Goal: Information Seeking & Learning: Learn about a topic

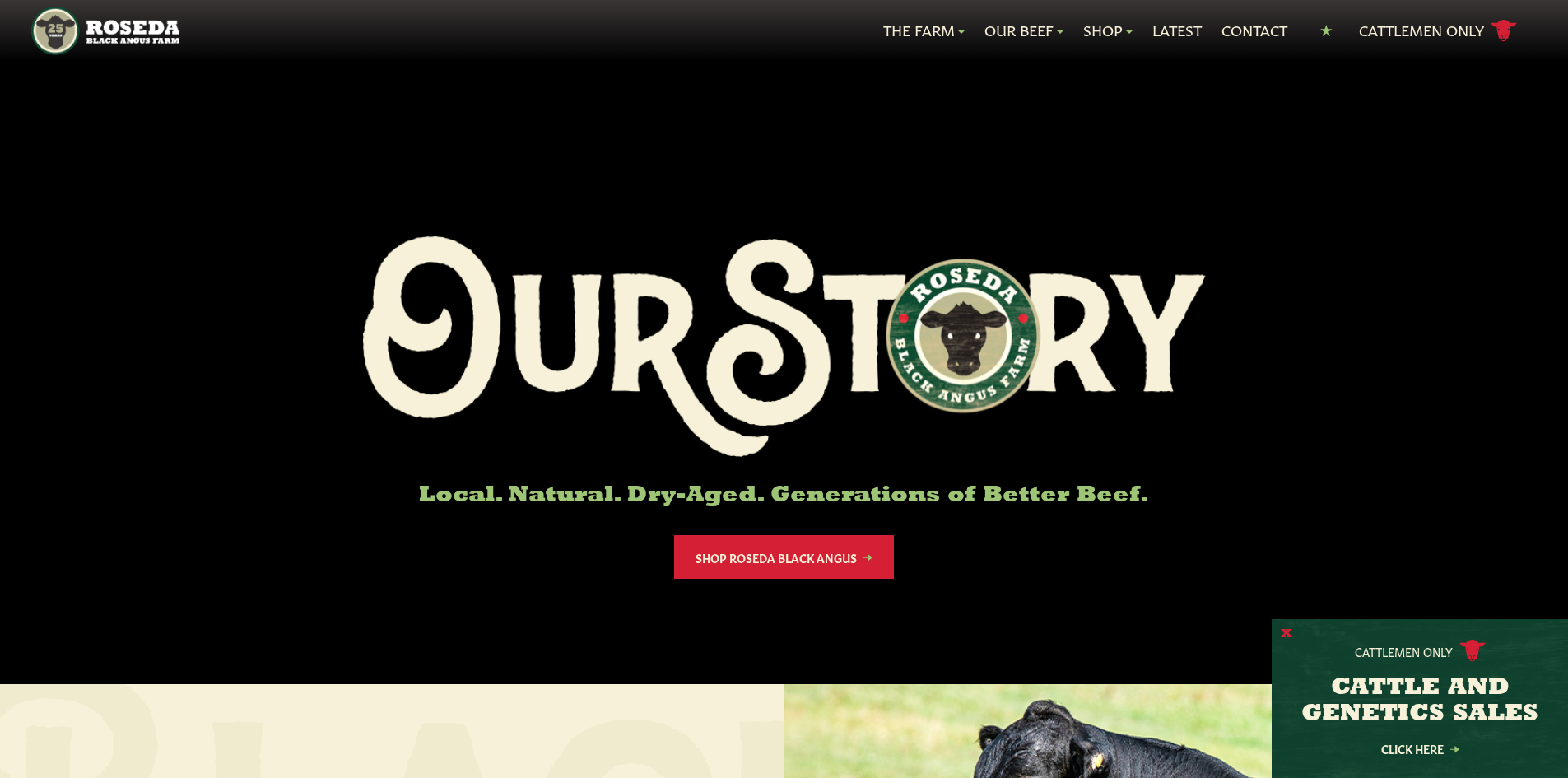
click at [1286, 629] on button "X" at bounding box center [1287, 634] width 12 height 17
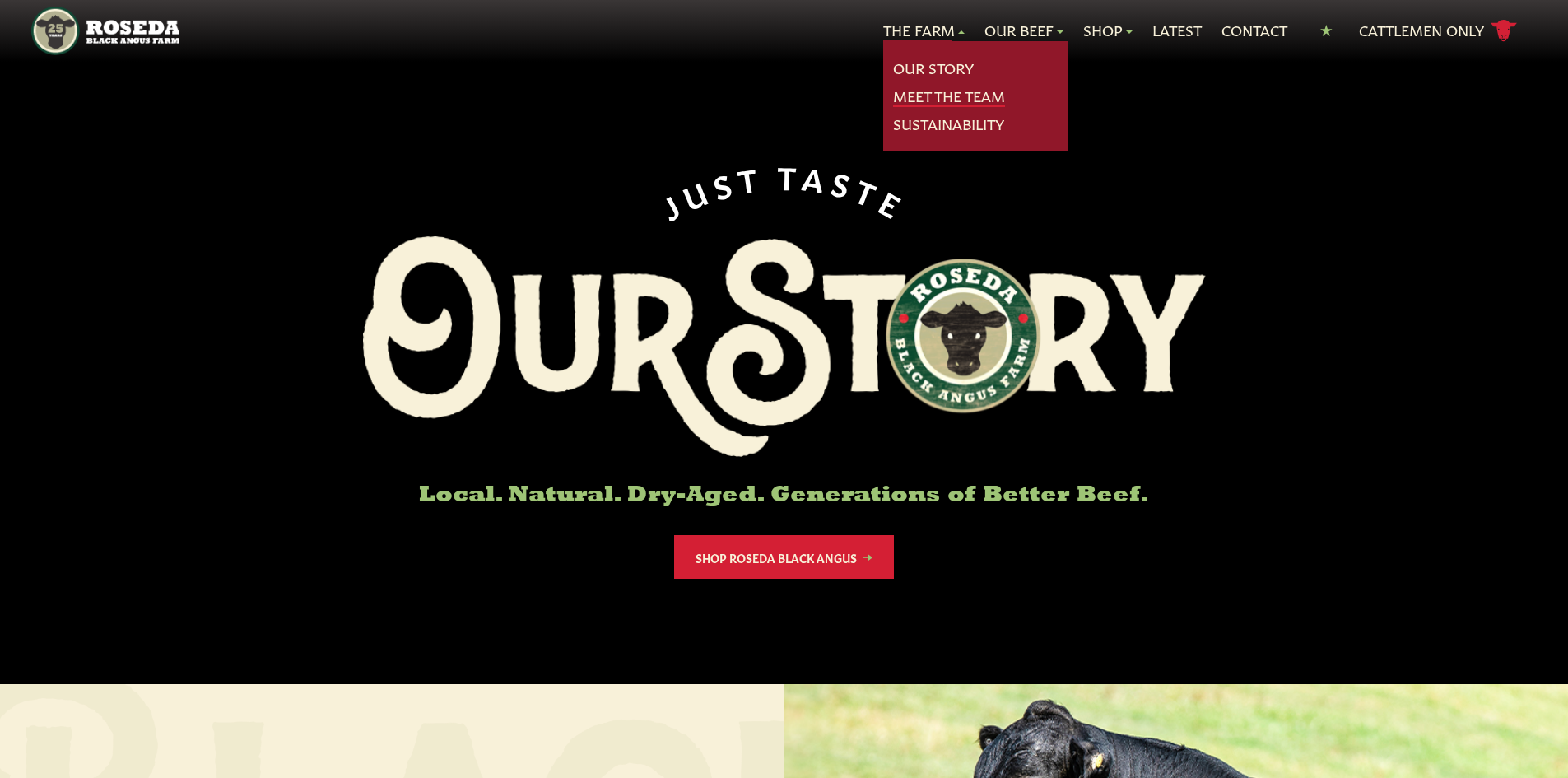
click at [938, 104] on link "Meet The Team" at bounding box center [949, 96] width 112 height 21
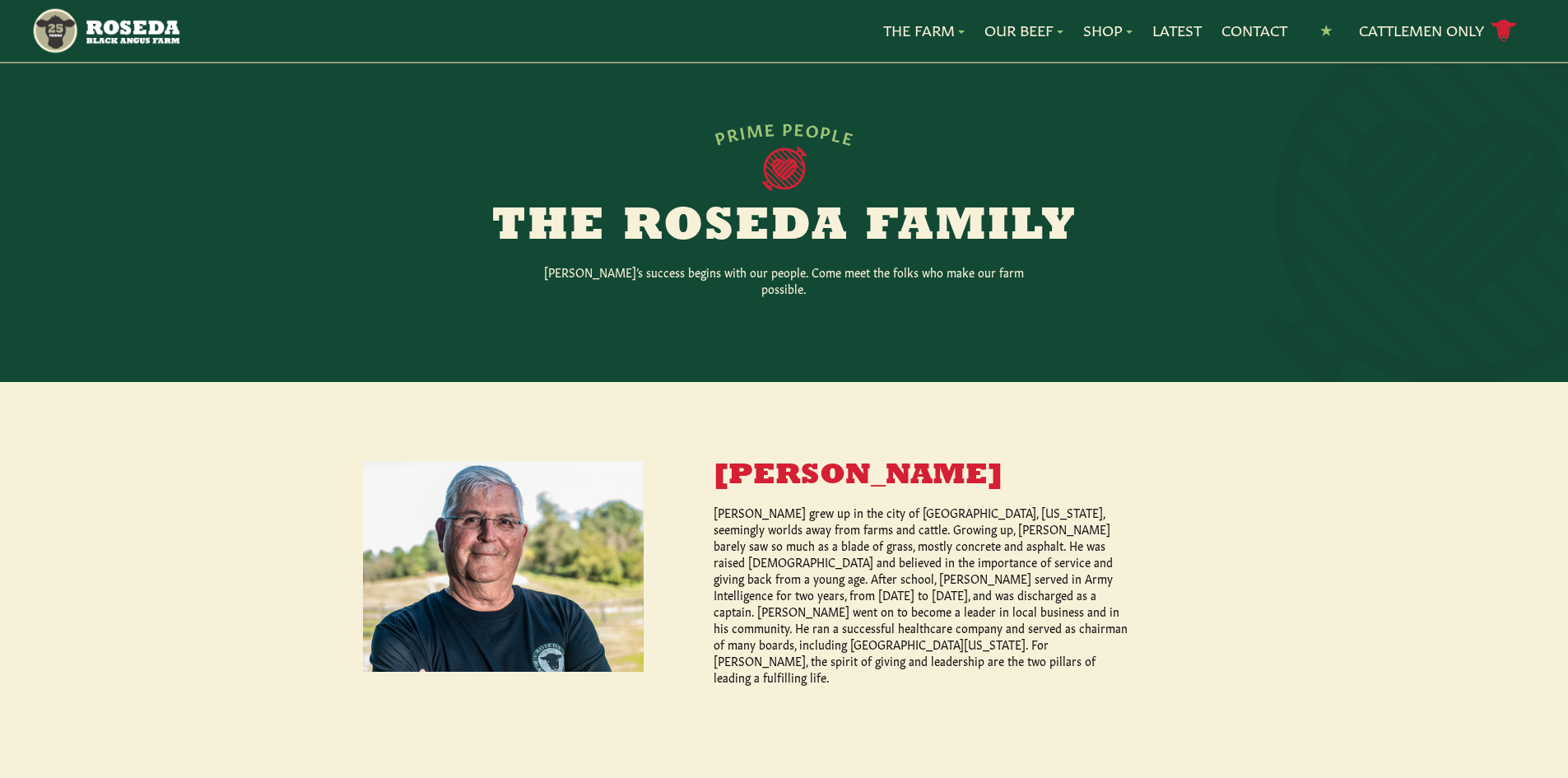
scroll to position [330, 0]
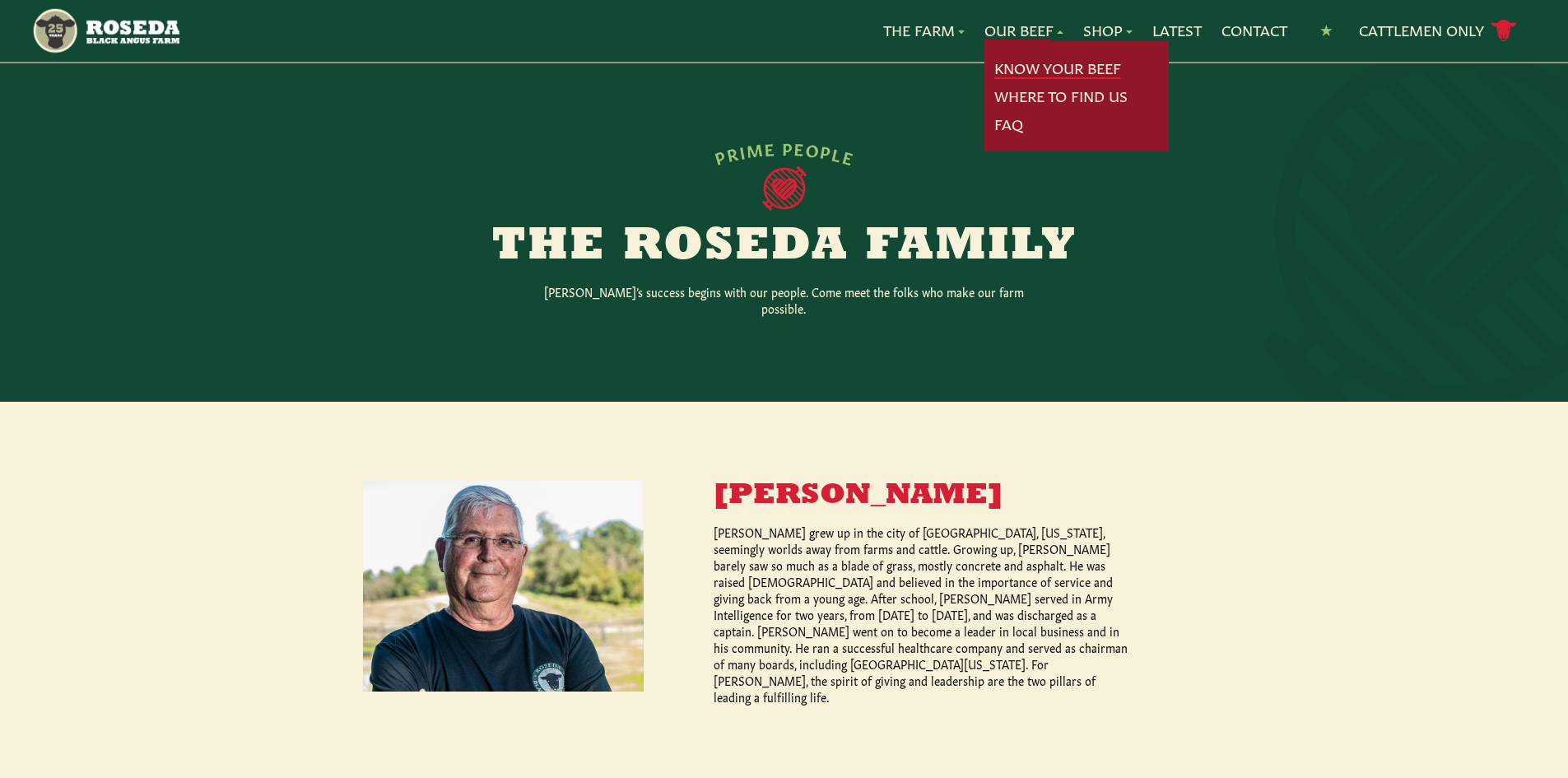
click at [1034, 63] on link "Know Your Beef" at bounding box center [1058, 68] width 127 height 21
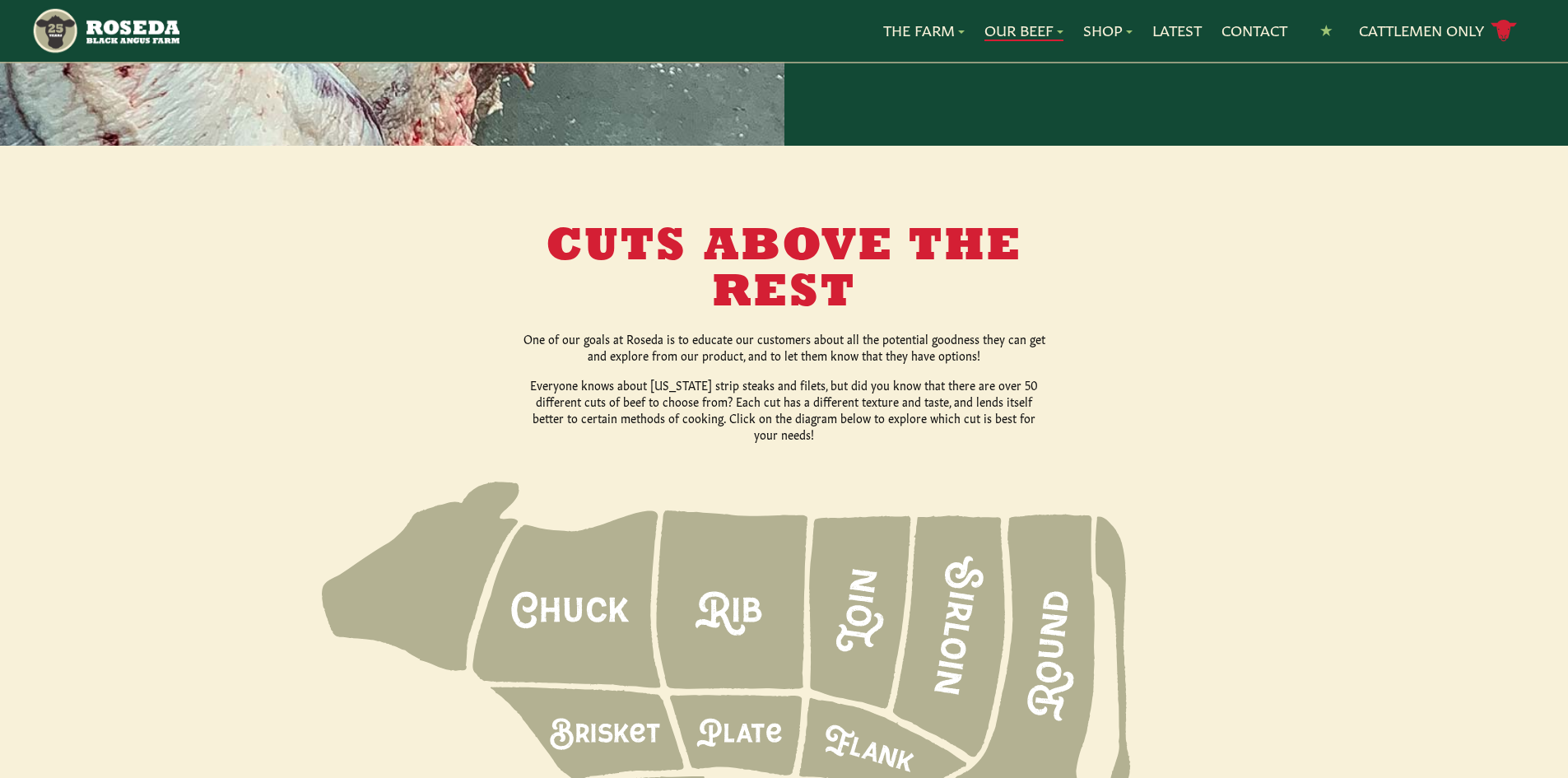
scroll to position [1976, 0]
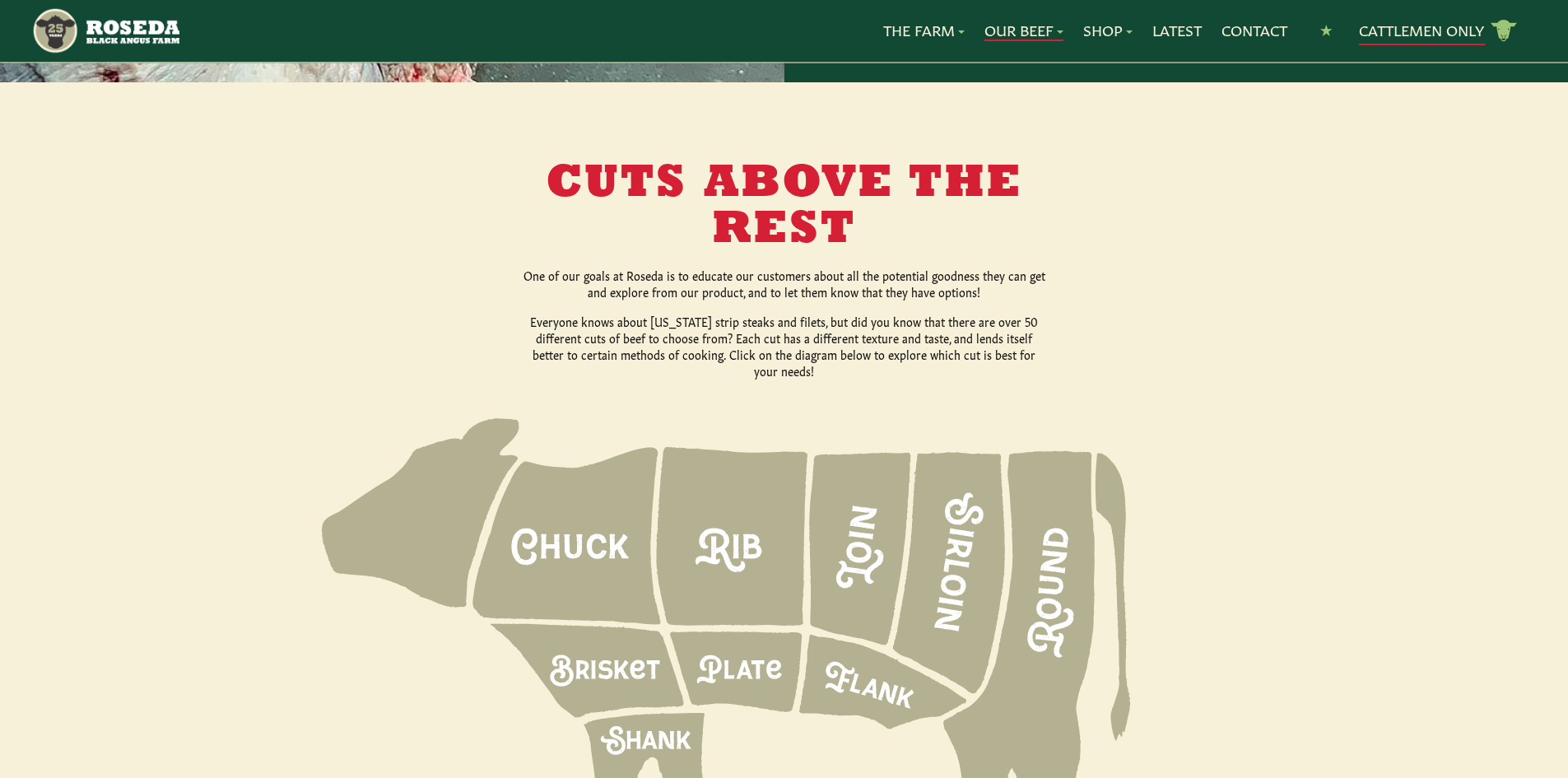
click at [1406, 22] on link "Cattlemen Only cattle icon copy Created with Sketch." at bounding box center [1438, 30] width 158 height 29
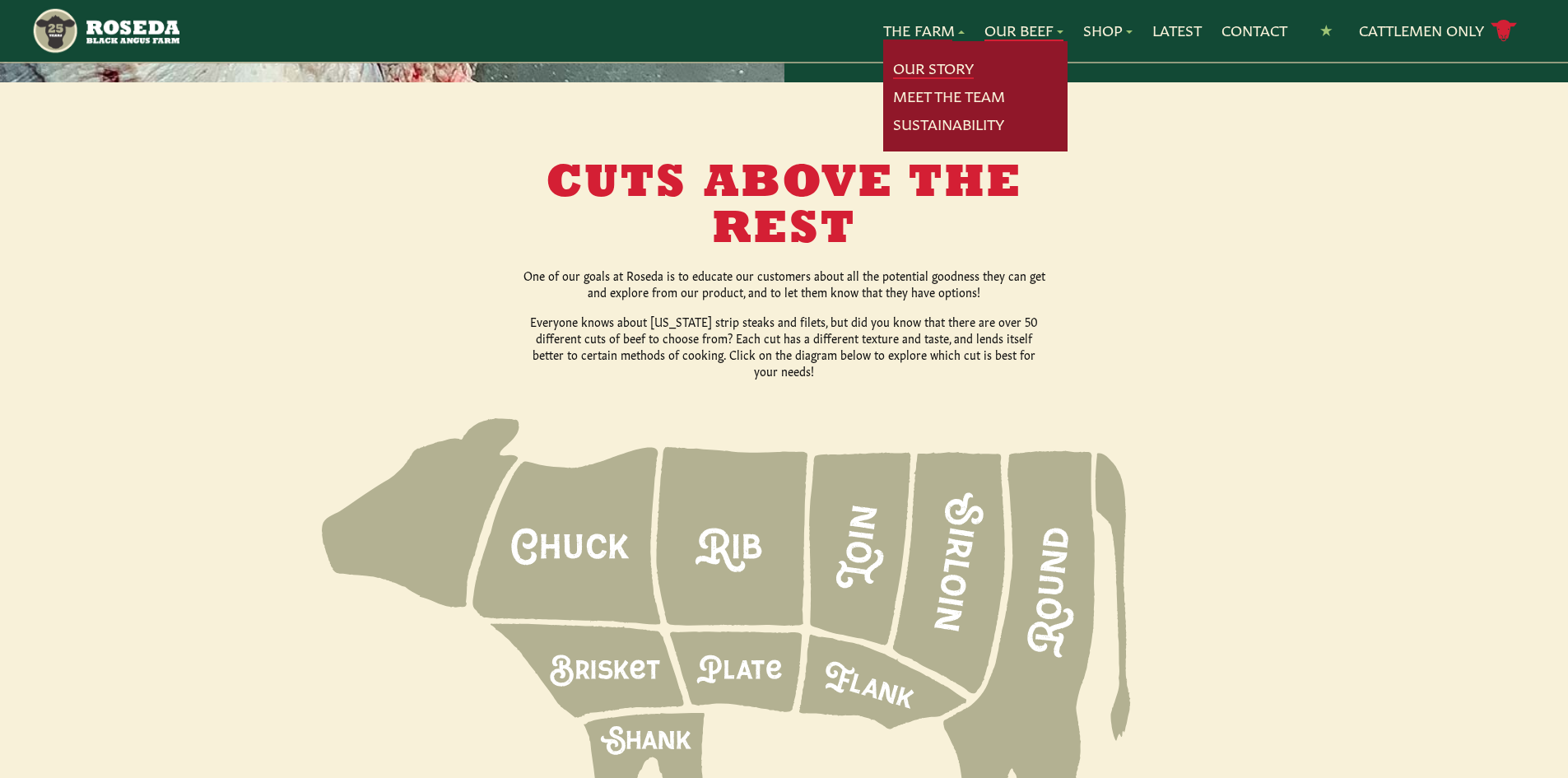
click at [914, 72] on link "Our Story" at bounding box center [933, 68] width 80 height 21
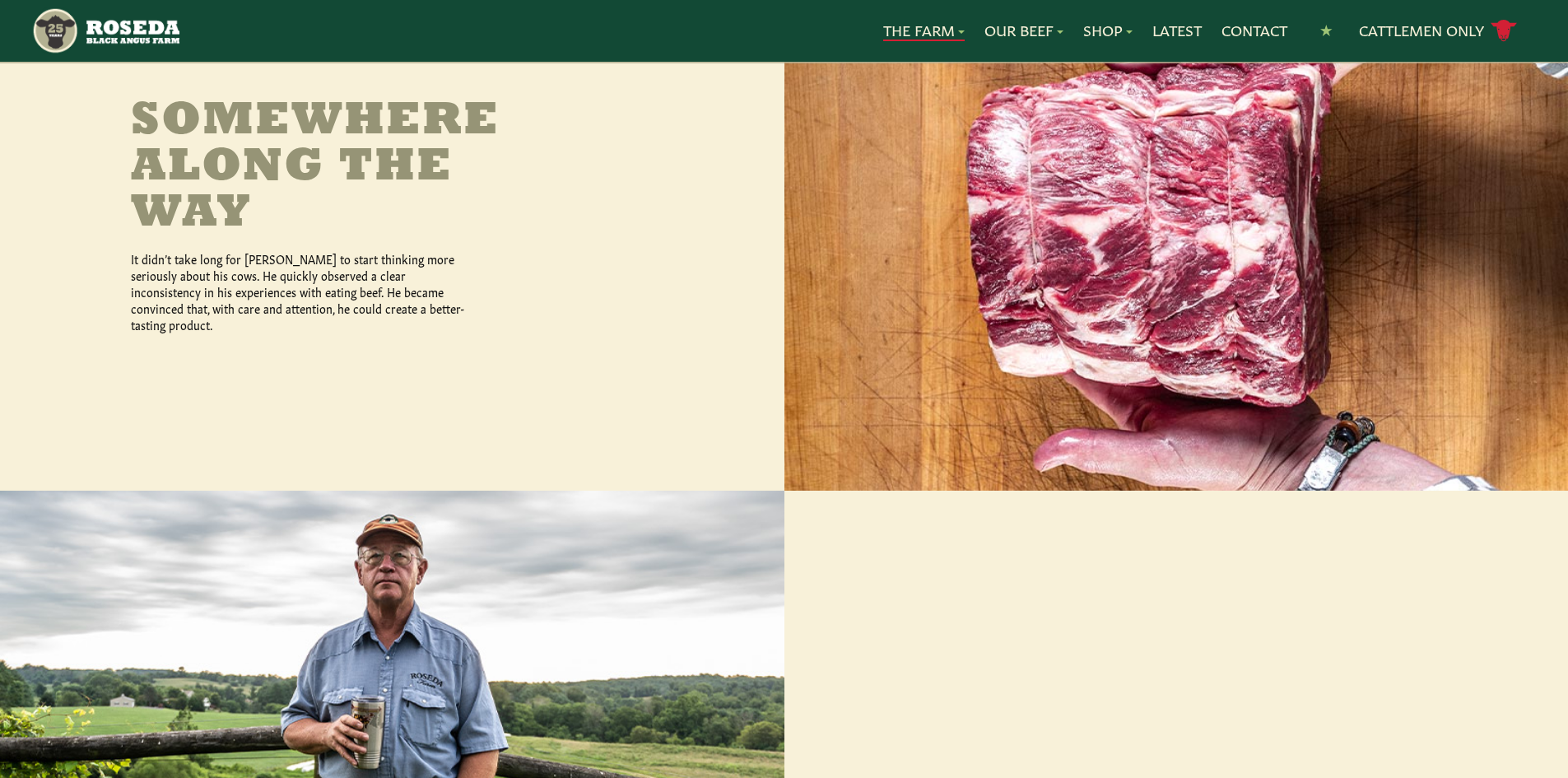
scroll to position [1071, 0]
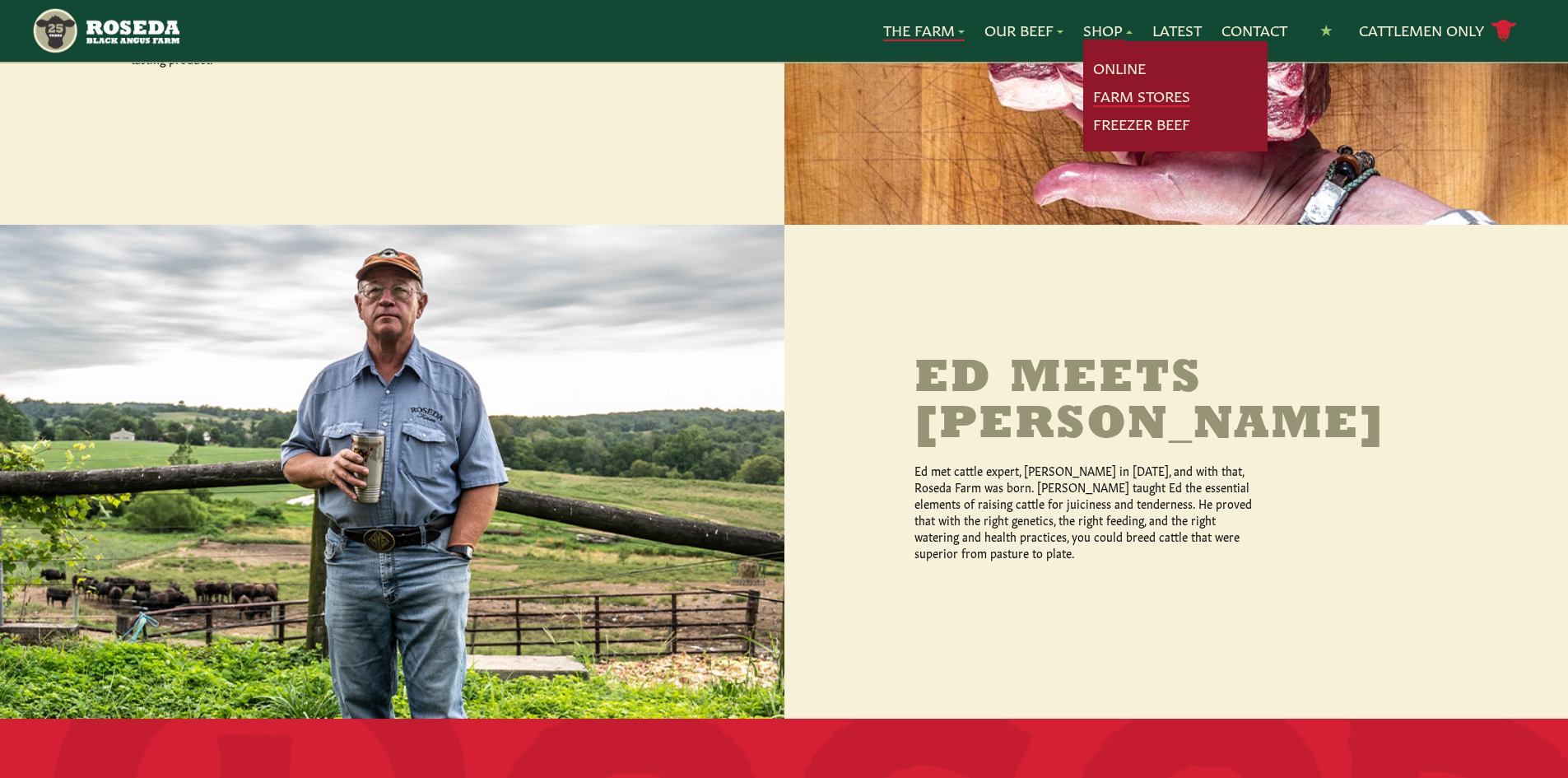
click at [1119, 99] on link "Farm Stores" at bounding box center [1141, 96] width 97 height 21
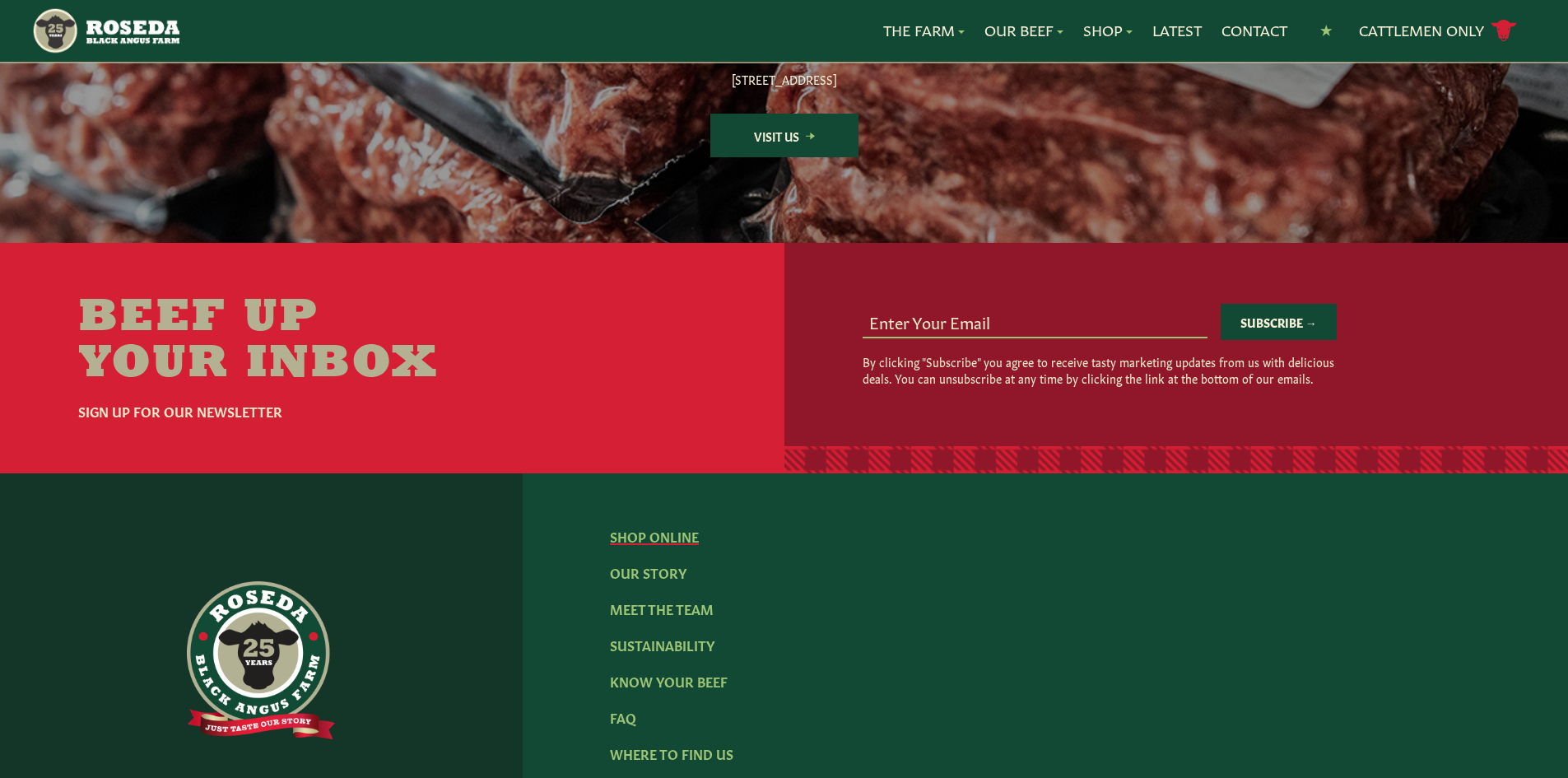
scroll to position [2636, 0]
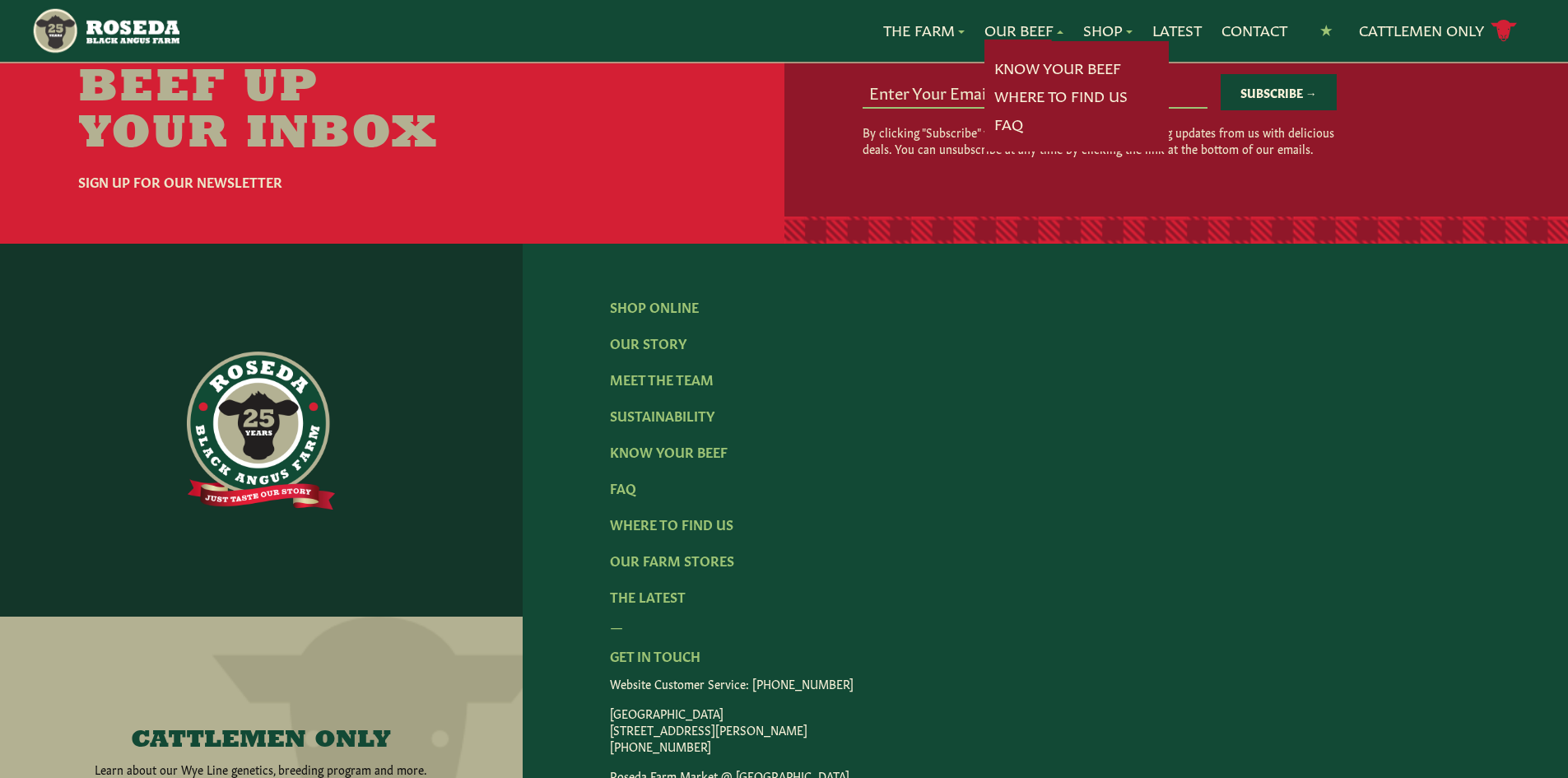
click at [1026, 107] on input "email" at bounding box center [1035, 91] width 345 height 31
click at [1000, 130] on link "FAQ" at bounding box center [1009, 123] width 29 height 21
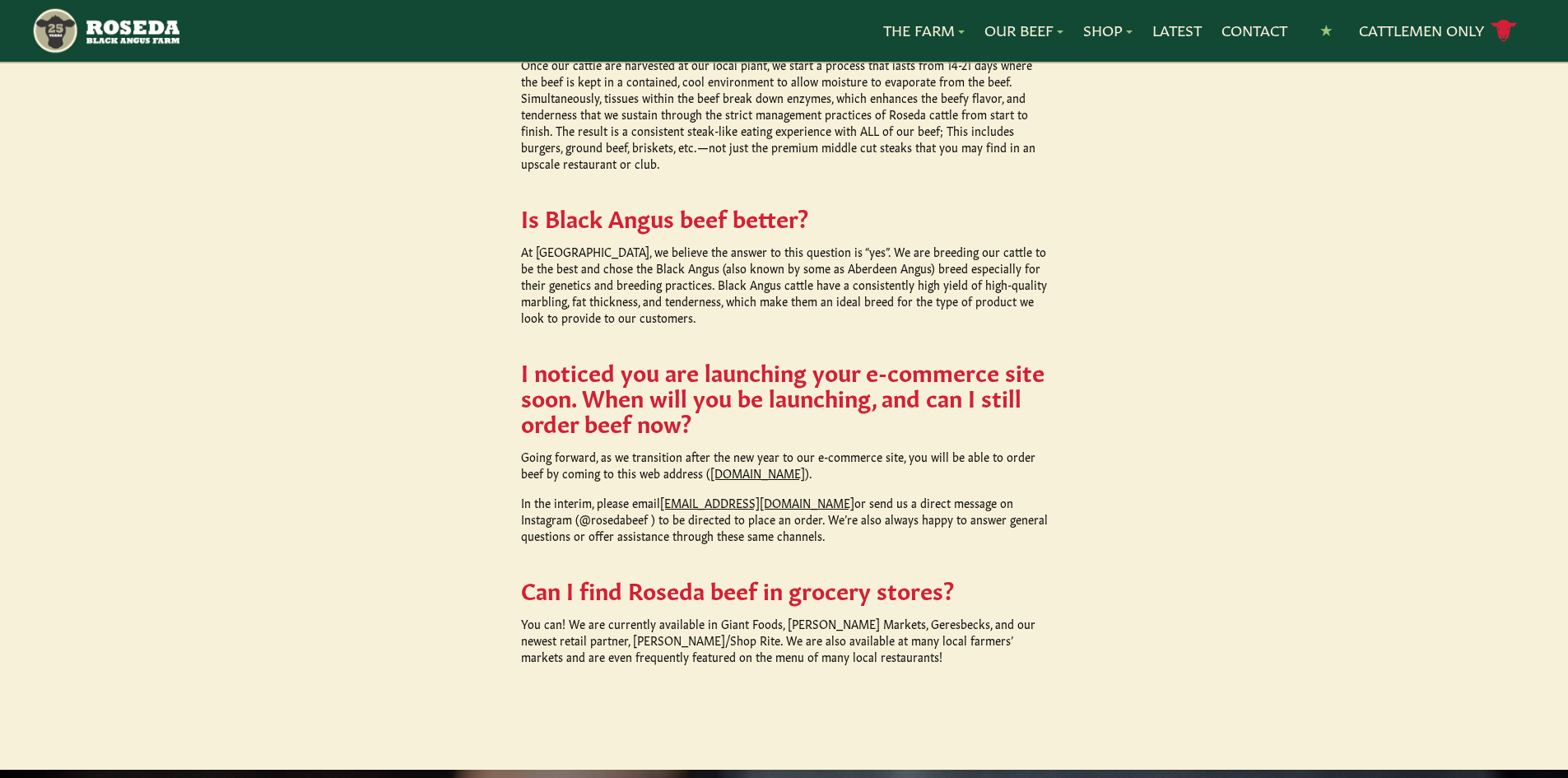
scroll to position [1400, 0]
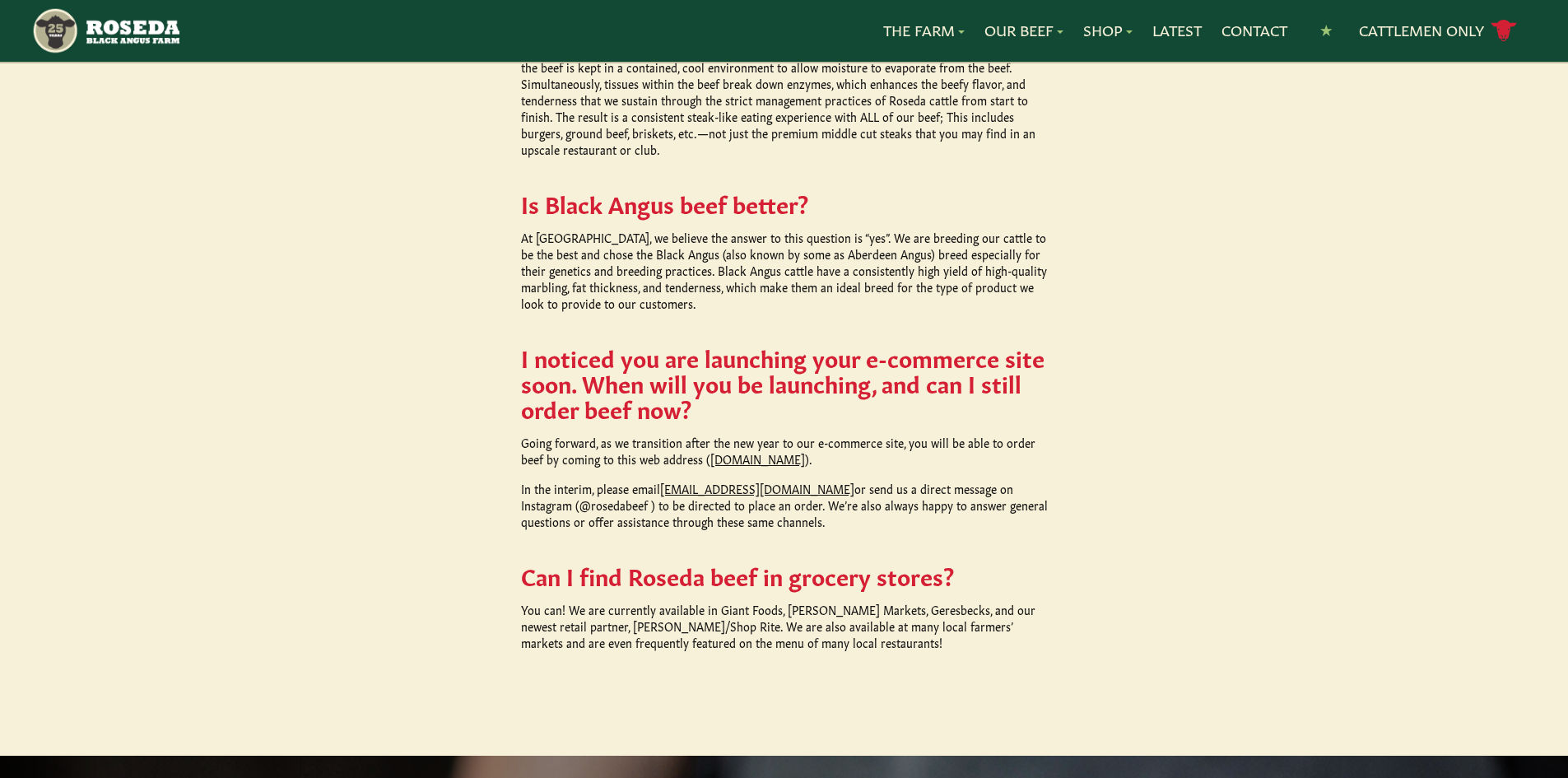
click at [759, 451] on link "[DOMAIN_NAME]" at bounding box center [758, 458] width 95 height 16
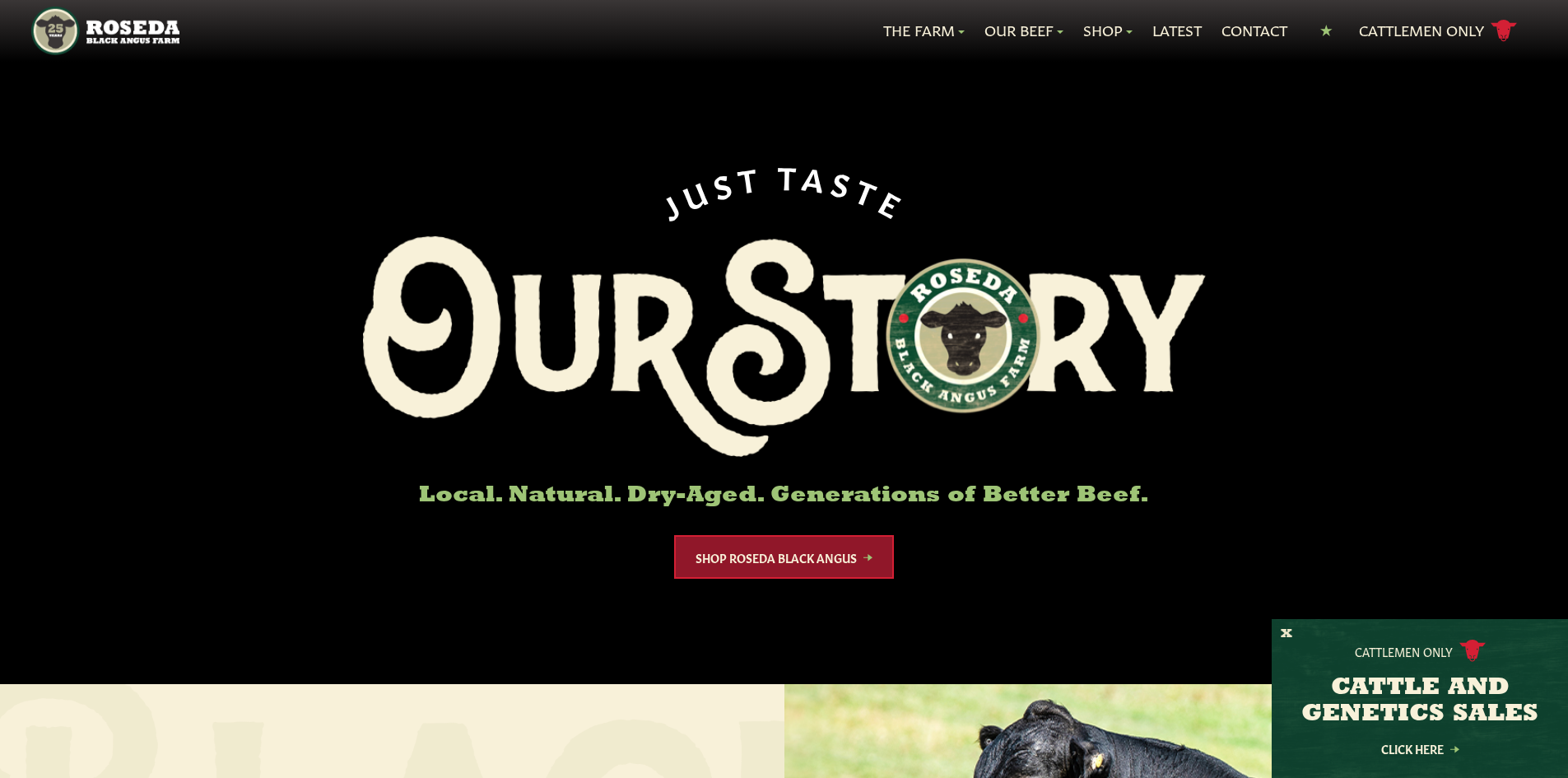
click at [833, 552] on link "Shop Roseda Black Angus" at bounding box center [784, 557] width 220 height 44
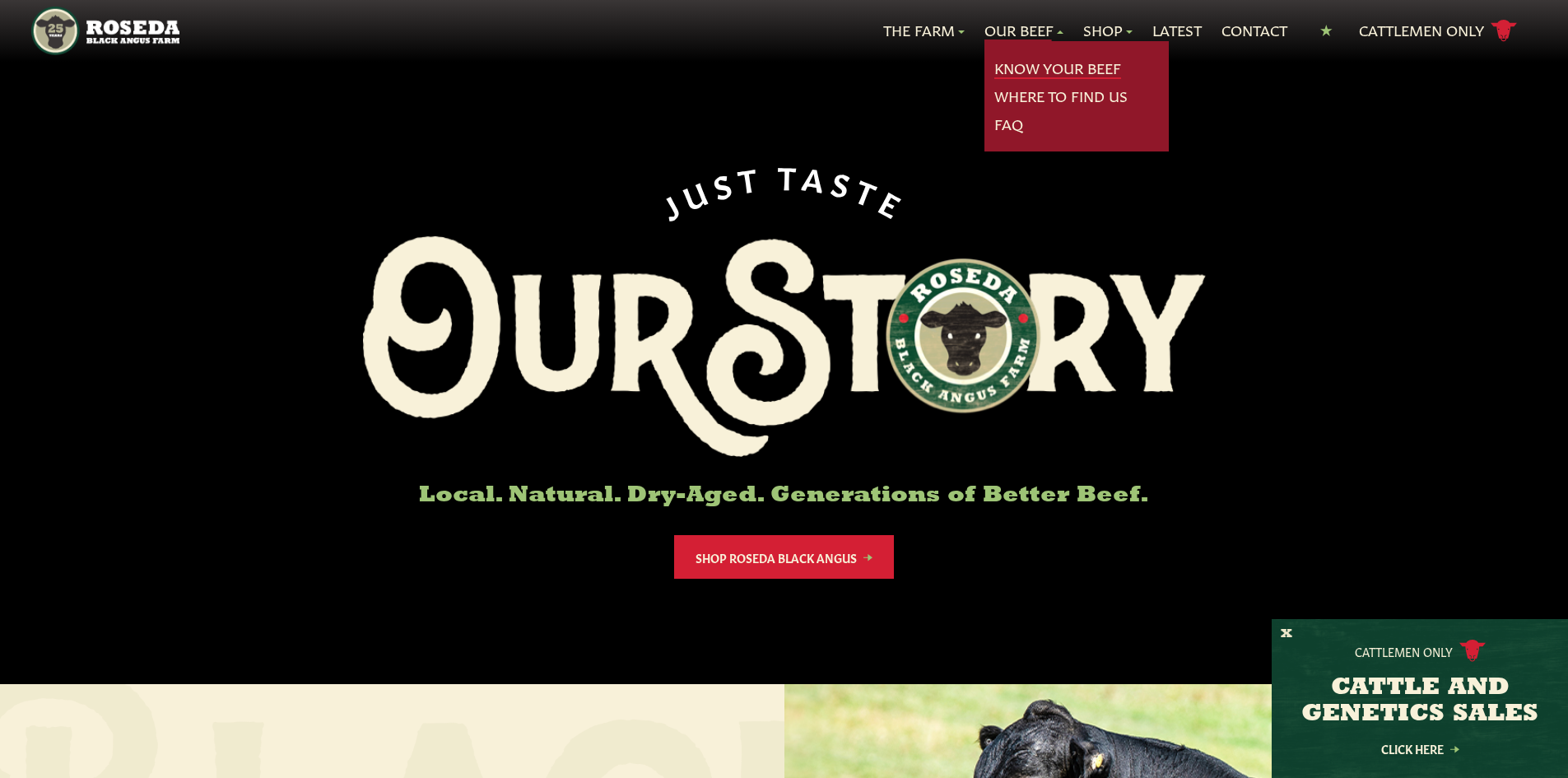
click at [1003, 73] on link "Know Your Beef" at bounding box center [1058, 68] width 127 height 21
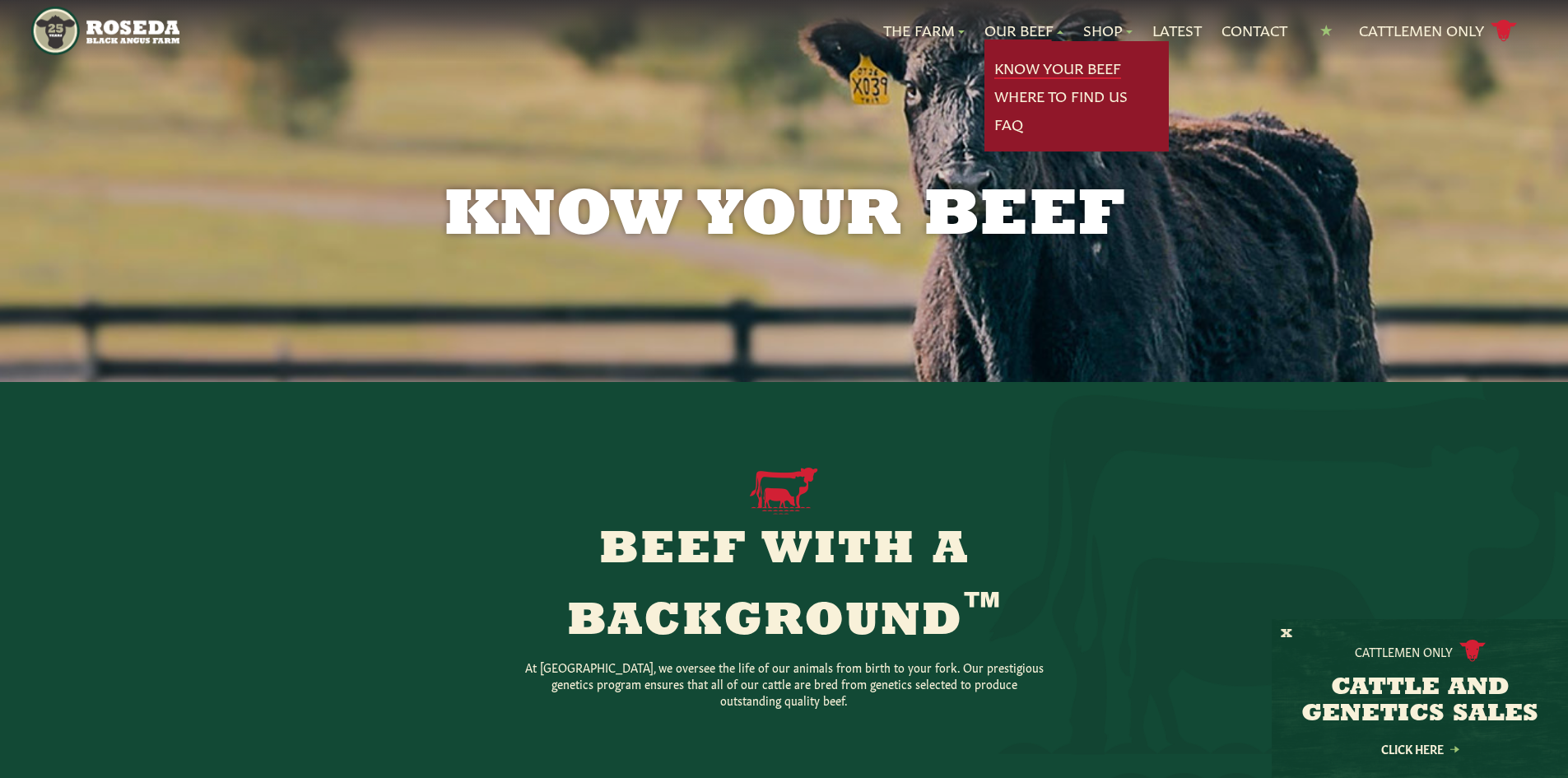
click at [1027, 62] on link "Know Your Beef" at bounding box center [1058, 68] width 127 height 21
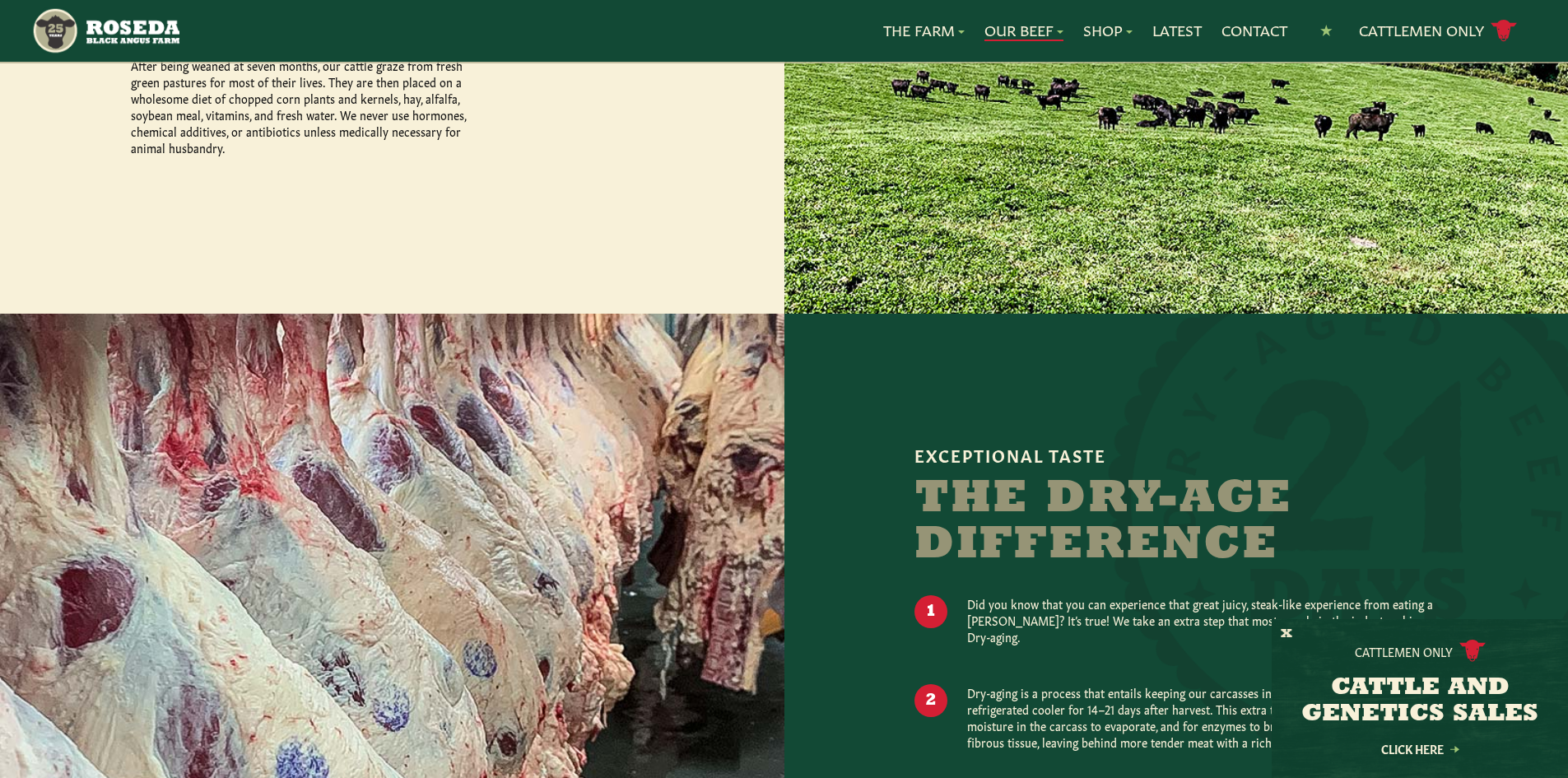
scroll to position [1318, 0]
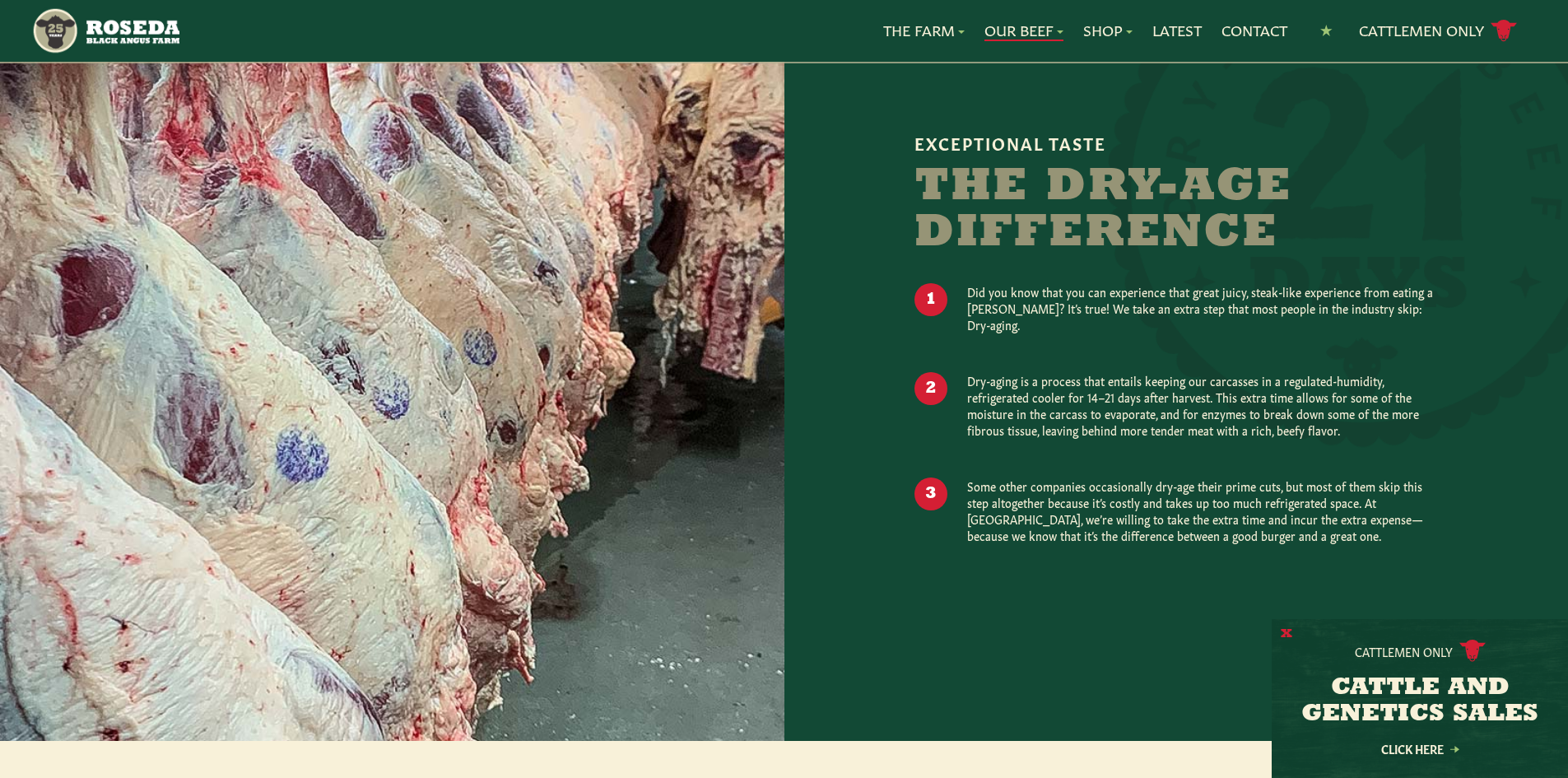
click at [1287, 633] on button "X" at bounding box center [1287, 634] width 12 height 17
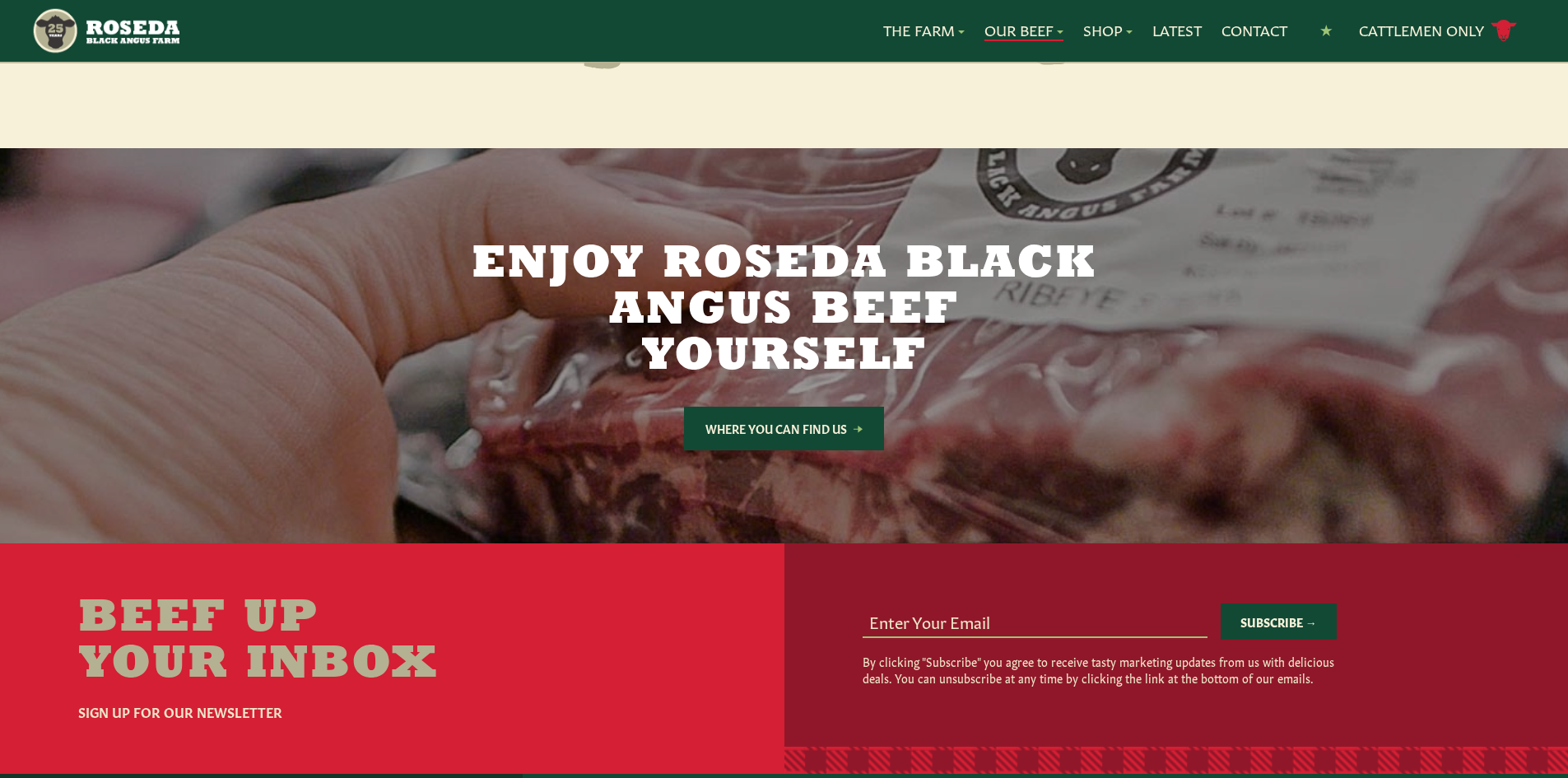
scroll to position [2224, 0]
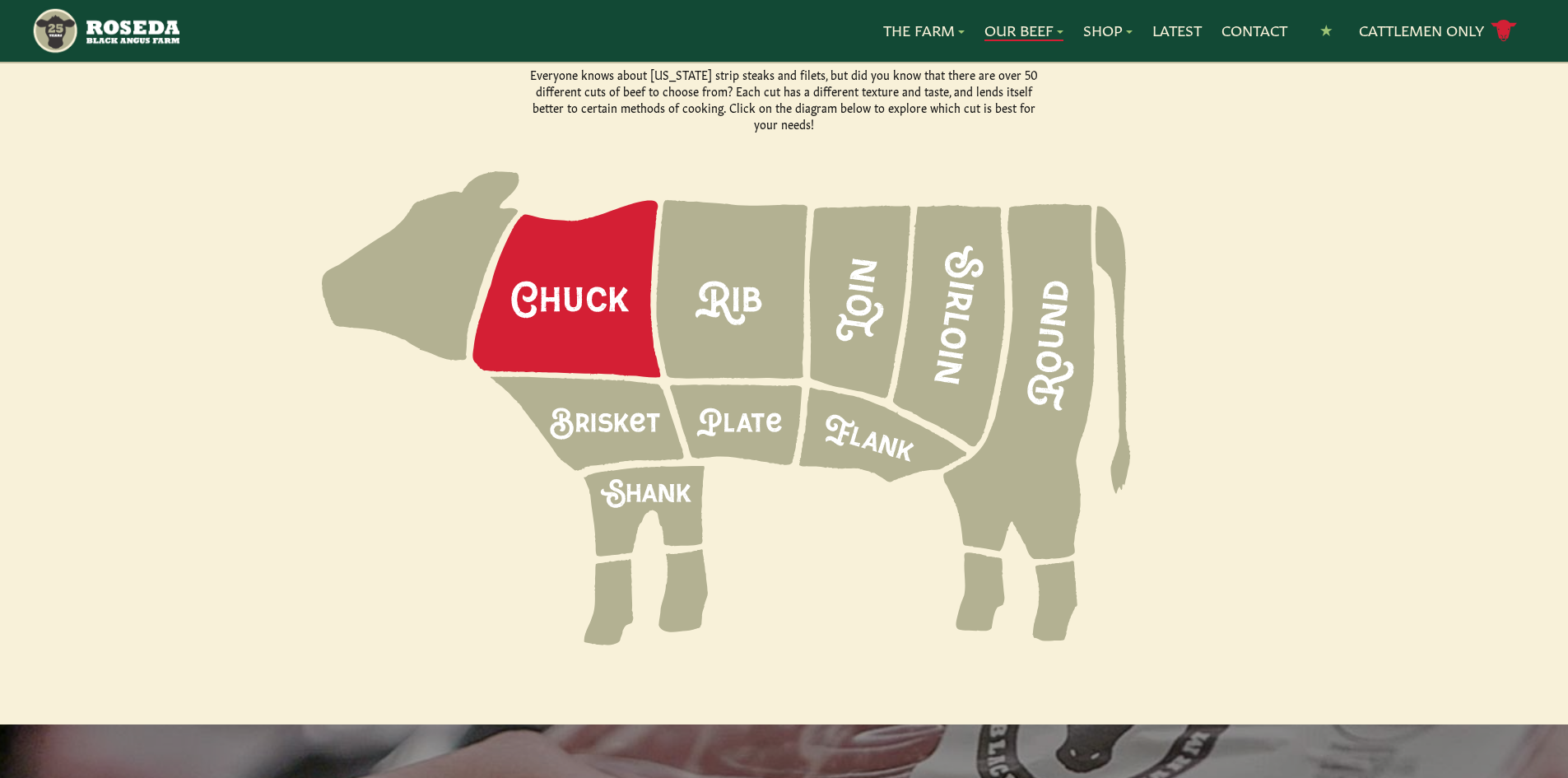
click at [624, 297] on icon at bounding box center [566, 289] width 188 height 177
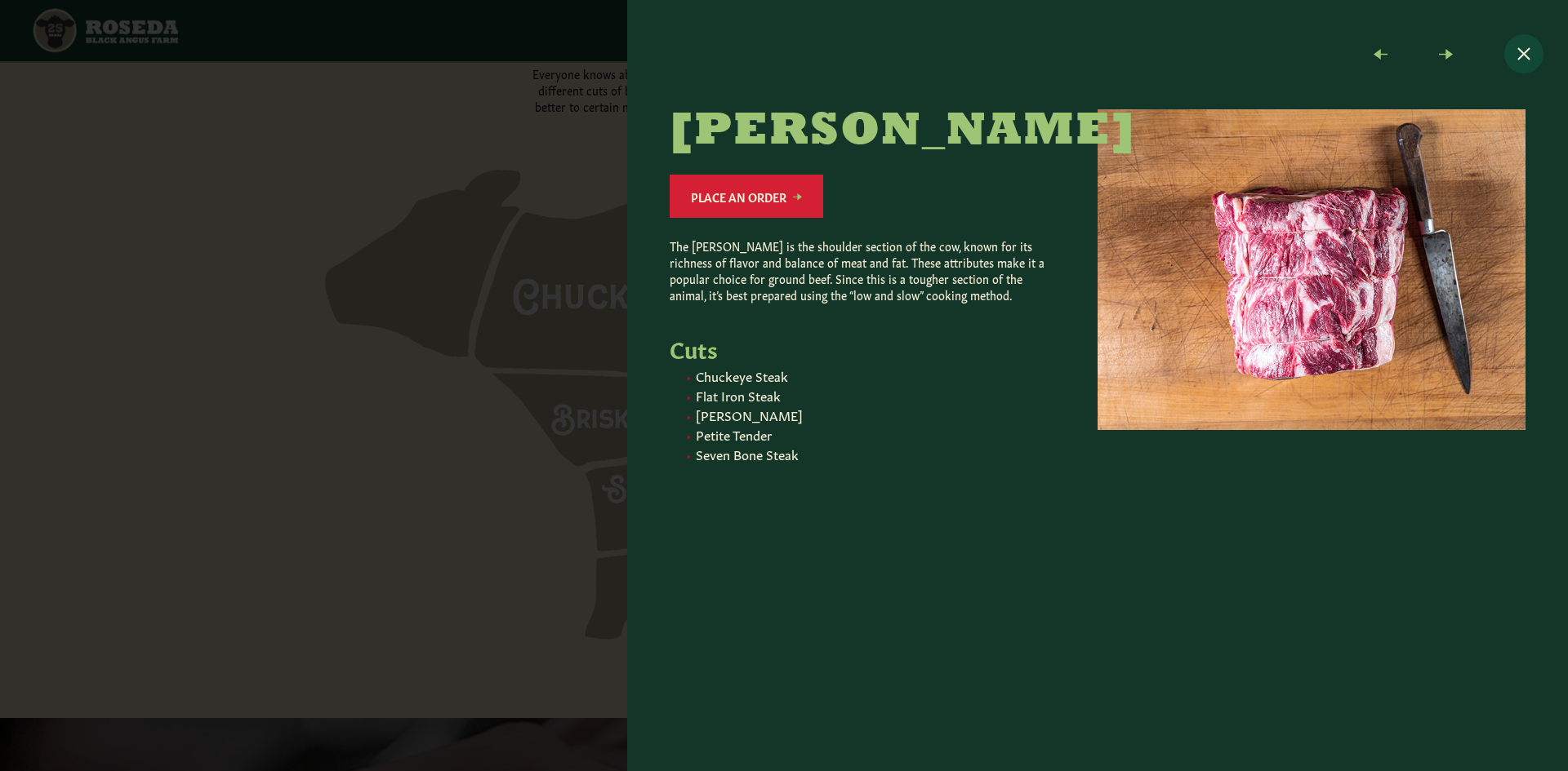
click at [1516, 55] on button "Close modal" at bounding box center [1524, 54] width 39 height 39
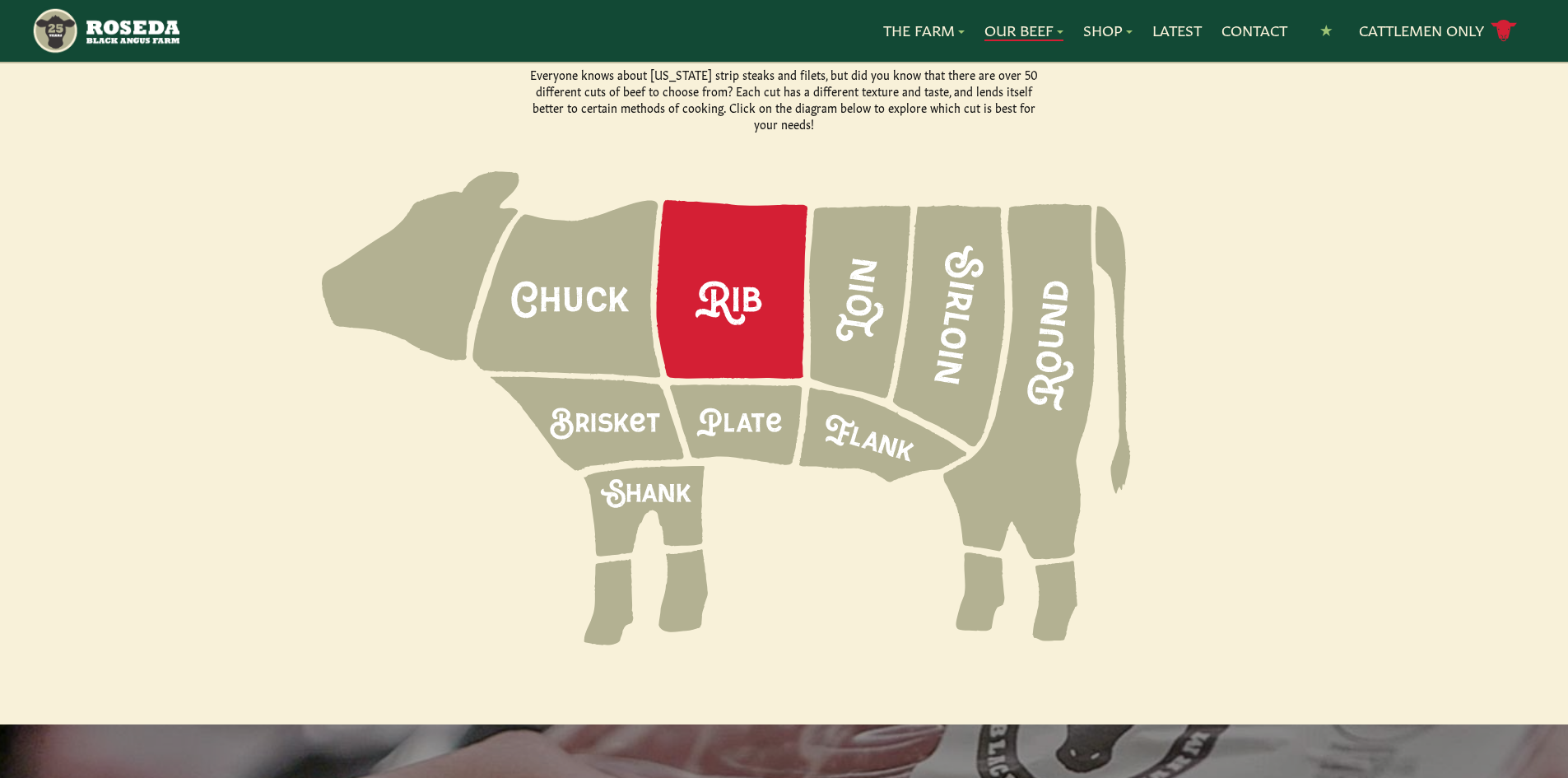
click at [745, 266] on icon at bounding box center [732, 289] width 151 height 178
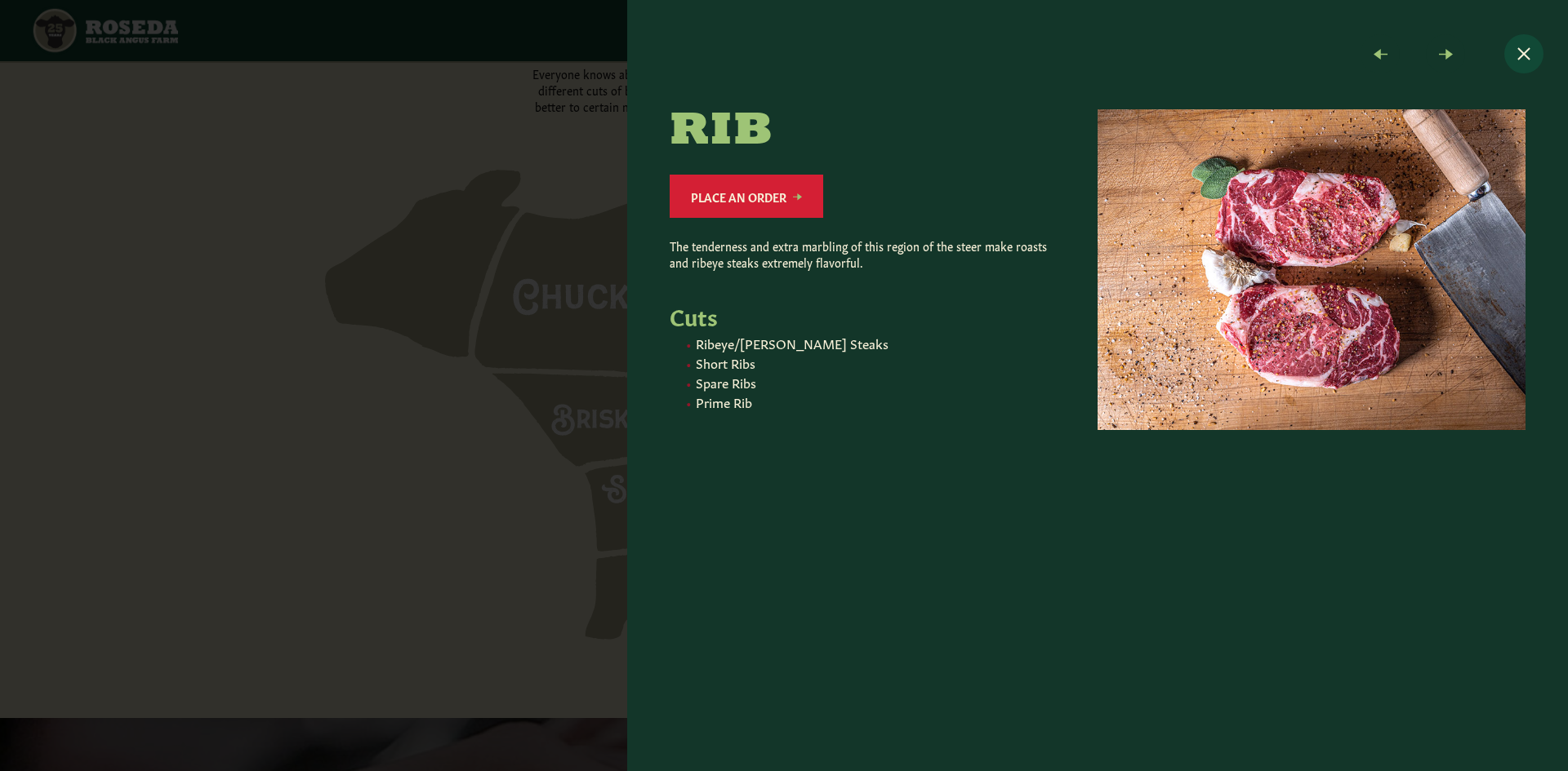
click at [1523, 52] on button "Close modal" at bounding box center [1524, 54] width 39 height 39
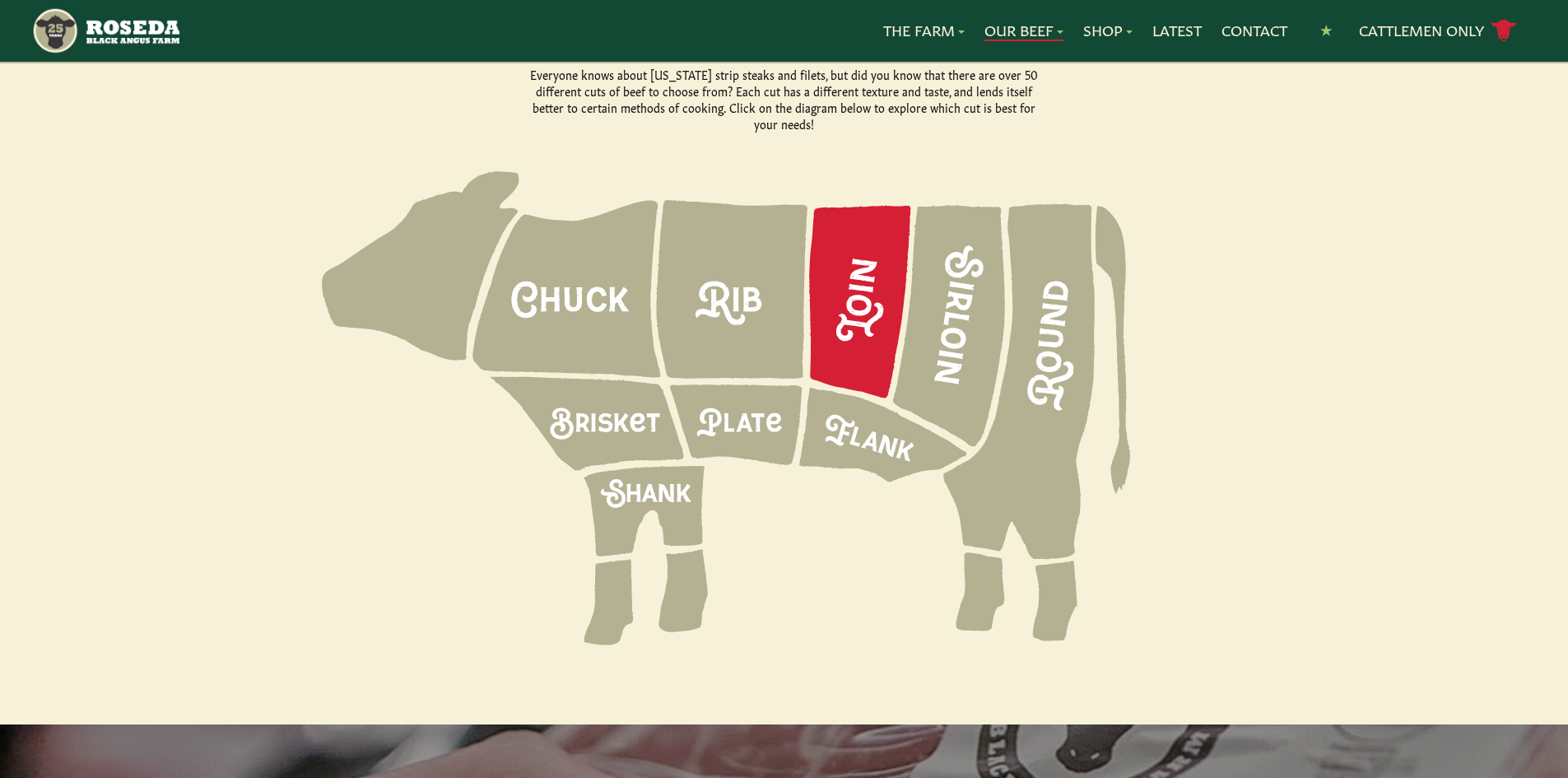
click at [861, 299] on icon at bounding box center [860, 302] width 102 height 193
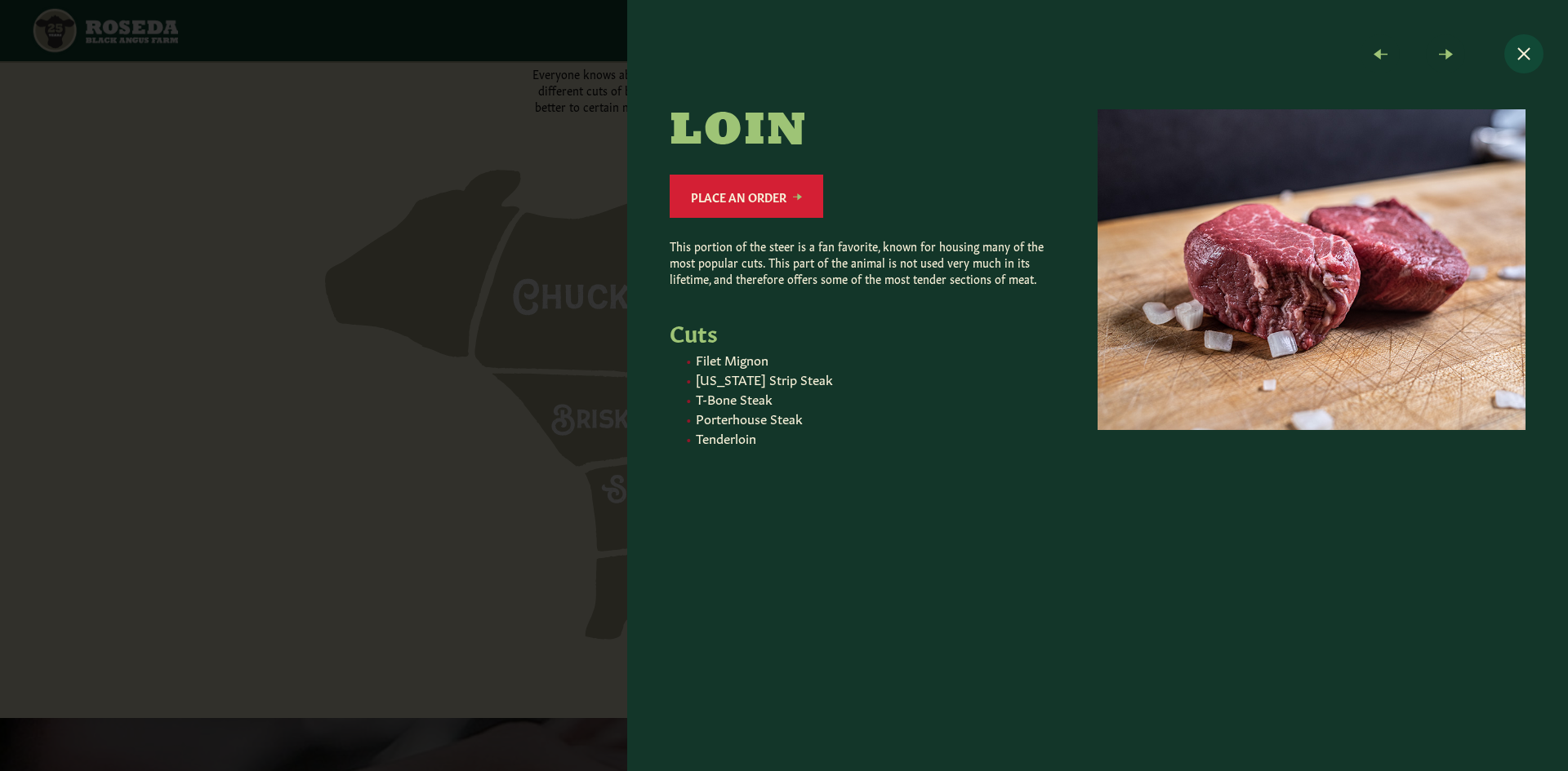
click at [1520, 60] on button "Close modal" at bounding box center [1524, 54] width 39 height 39
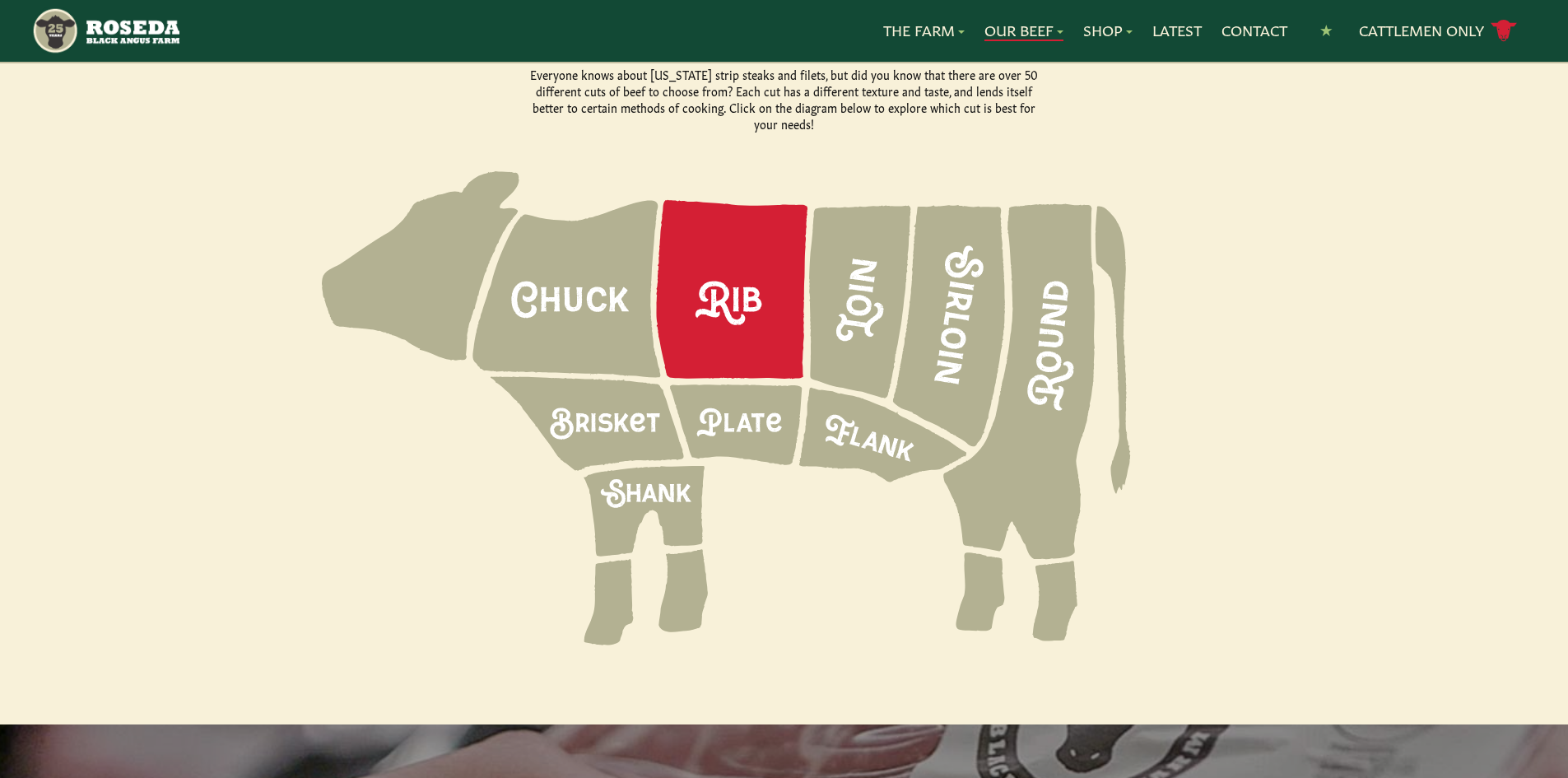
click at [722, 290] on icon at bounding box center [732, 289] width 151 height 178
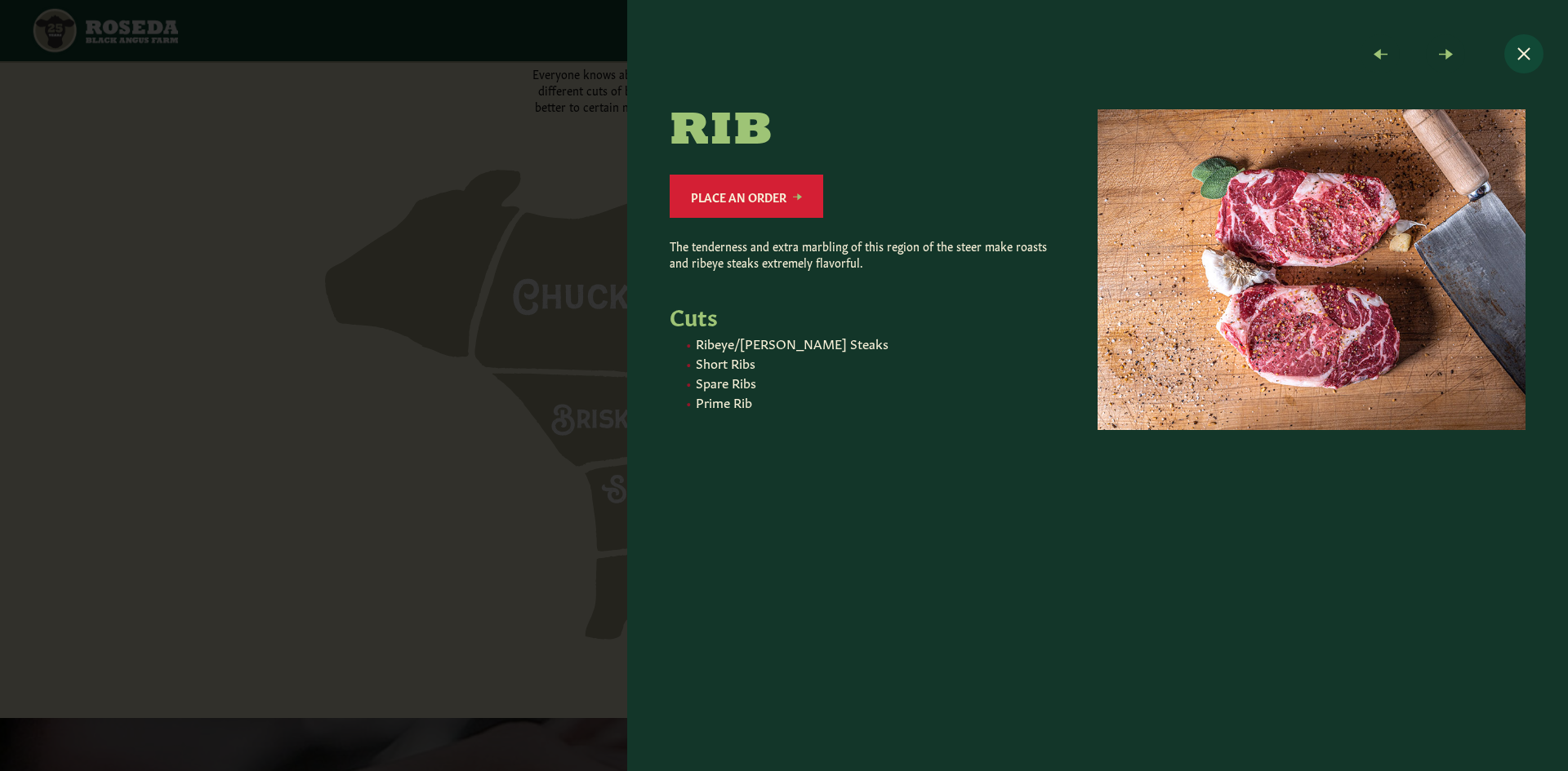
click at [1527, 57] on button "Close modal" at bounding box center [1524, 54] width 39 height 39
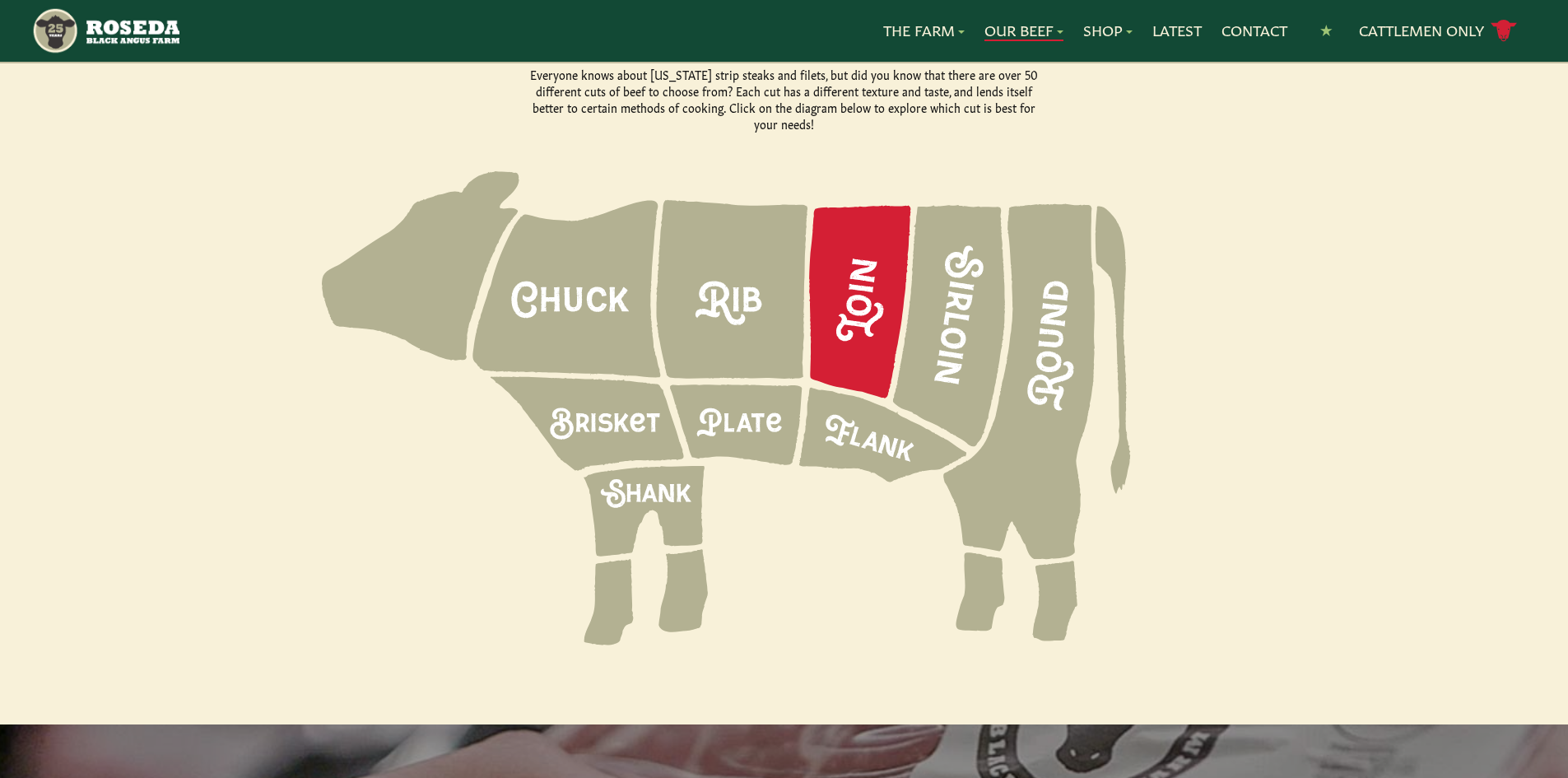
click at [837, 274] on icon at bounding box center [860, 302] width 102 height 193
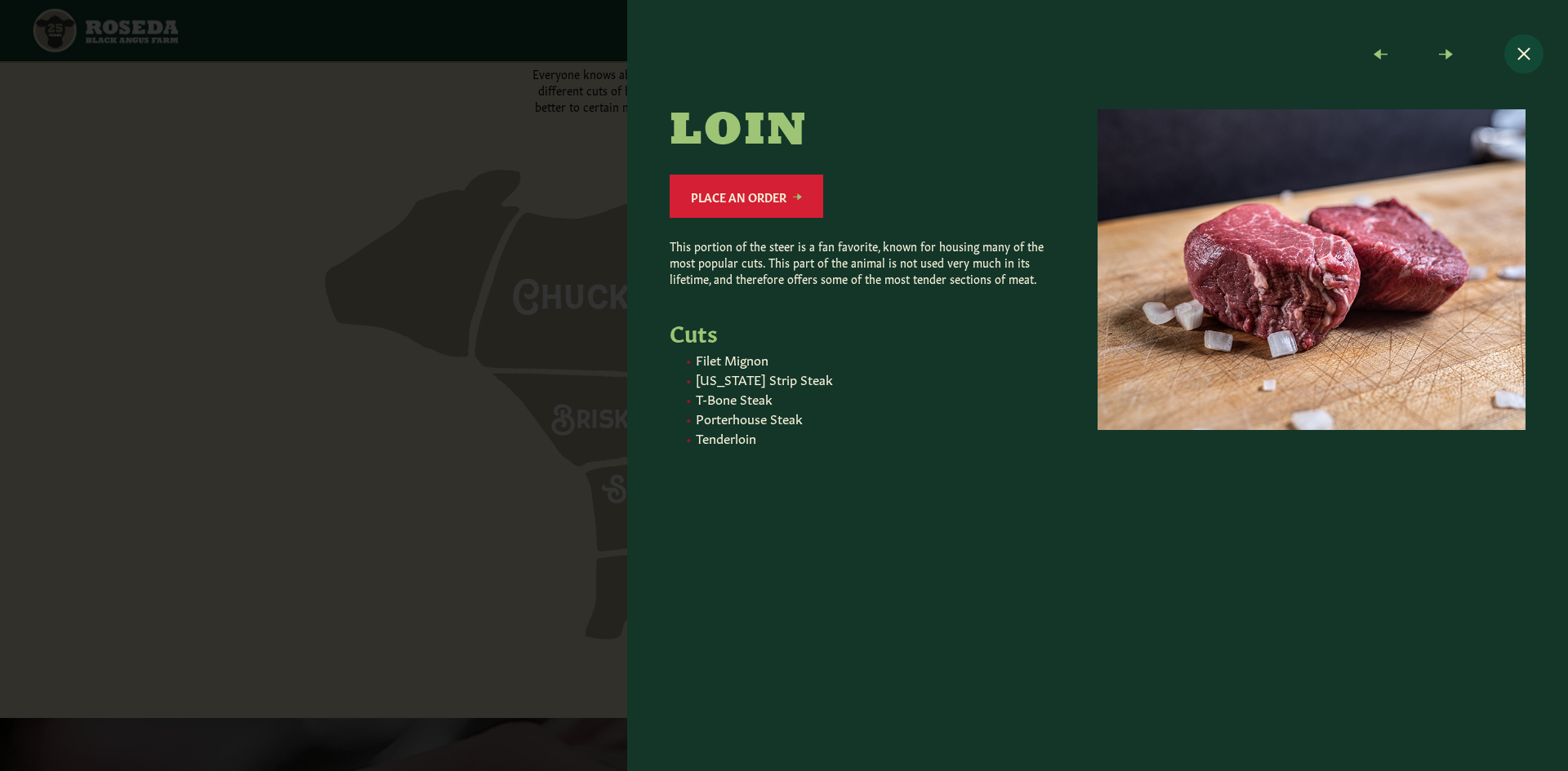
click at [1530, 47] on button "Close modal" at bounding box center [1524, 54] width 39 height 39
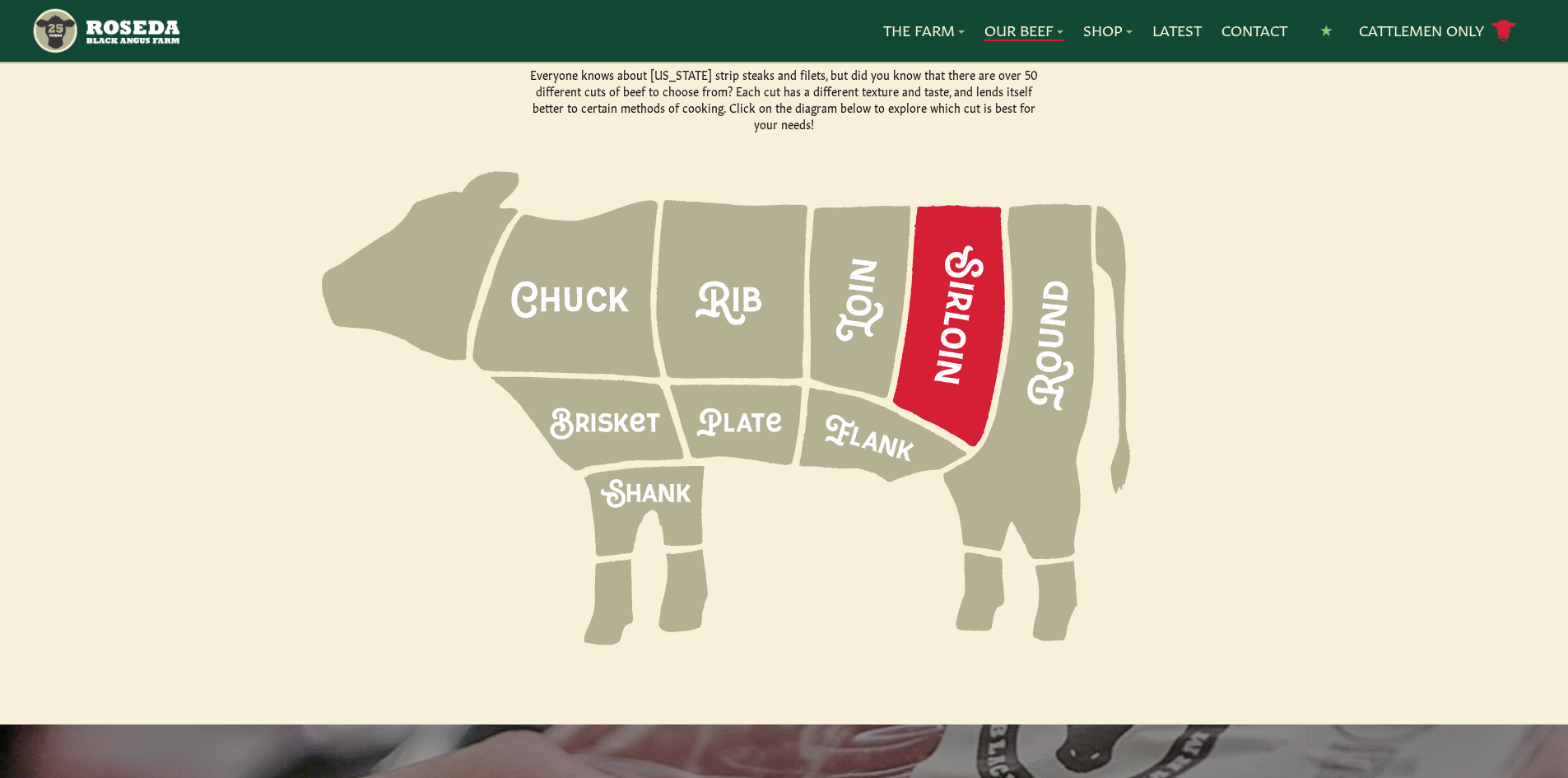
click at [942, 345] on icon at bounding box center [949, 326] width 112 height 241
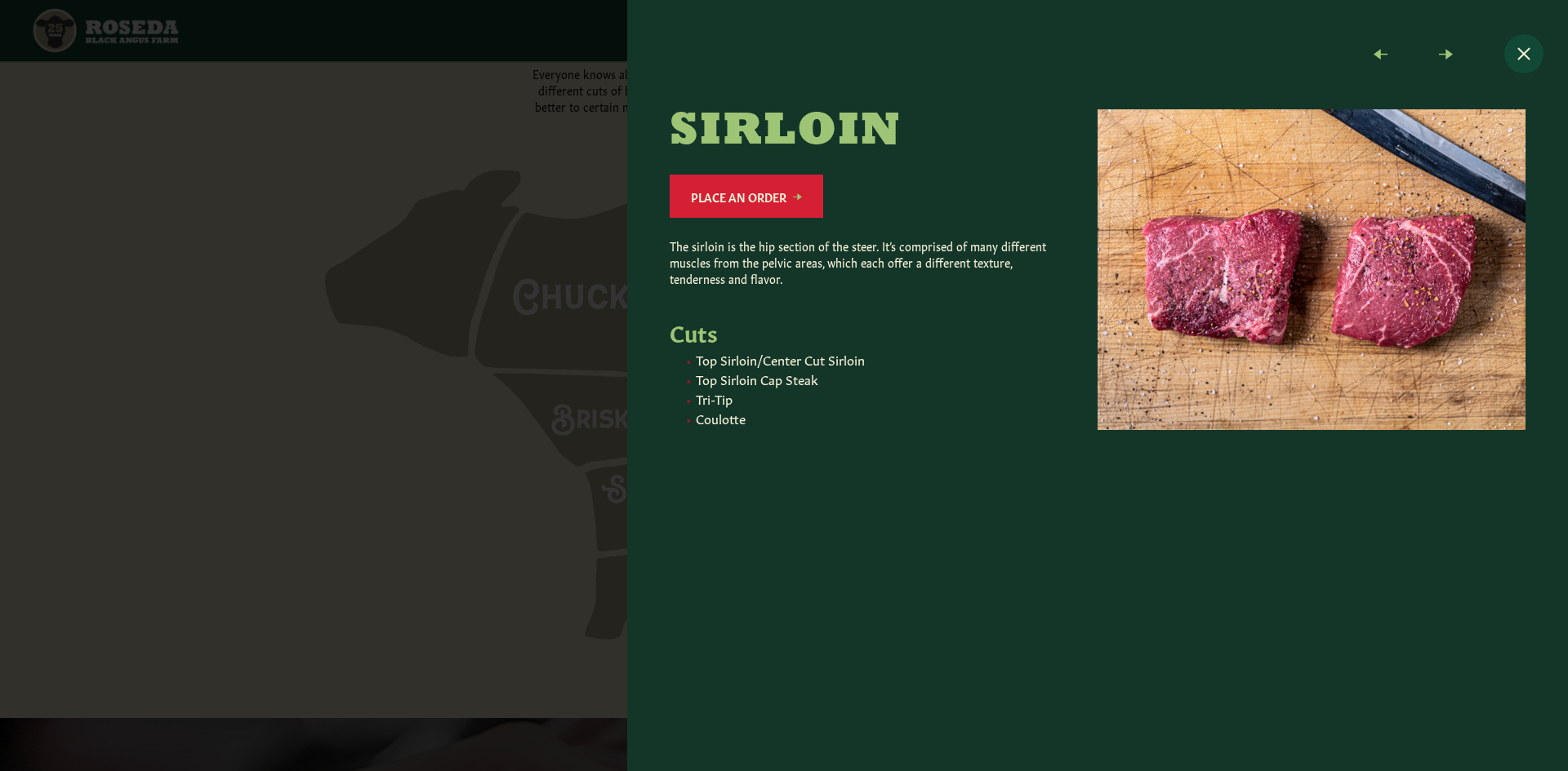
click at [1528, 54] on button "Close modal" at bounding box center [1524, 54] width 39 height 39
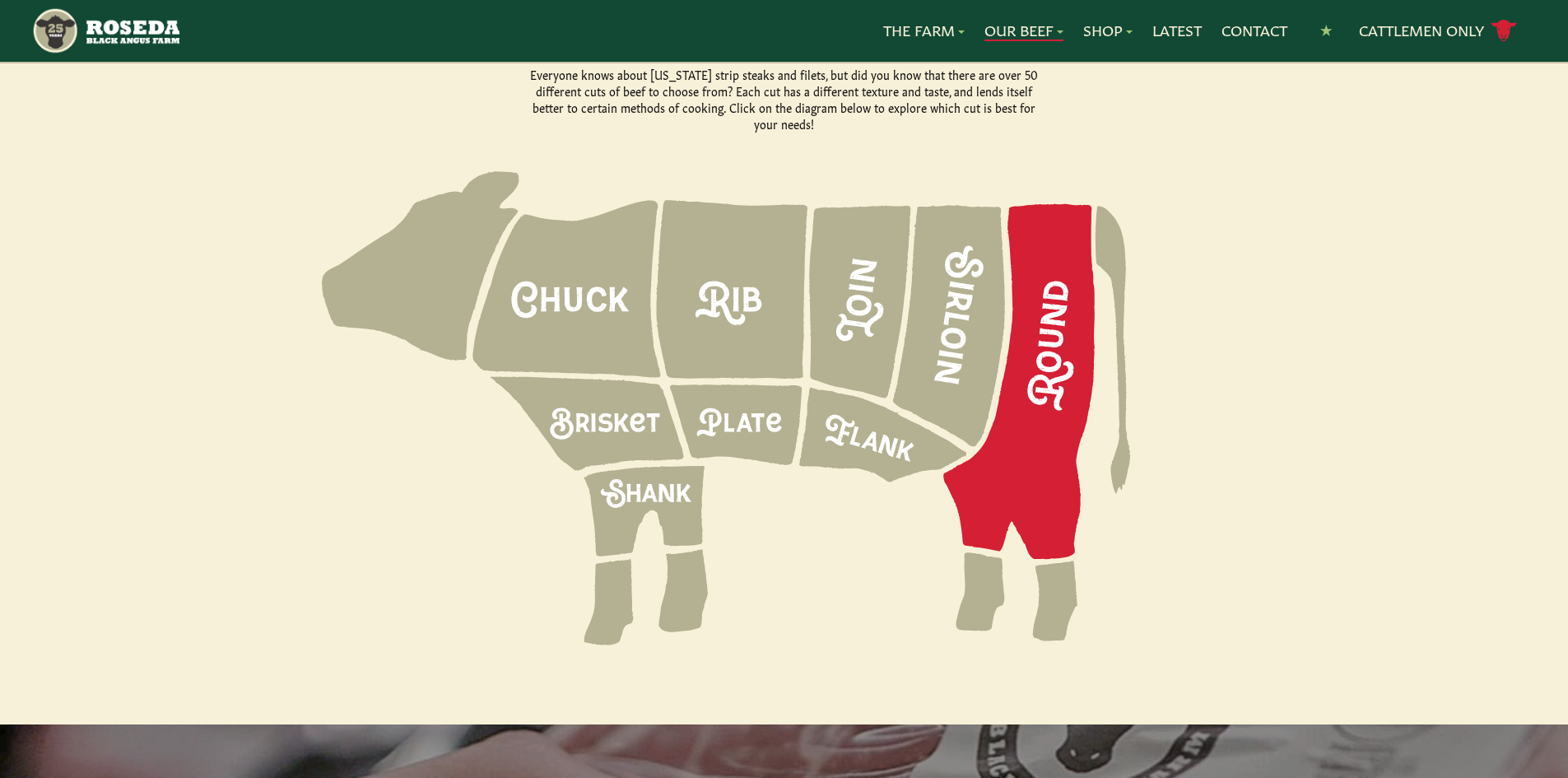
click at [1059, 337] on icon at bounding box center [1019, 382] width 151 height 356
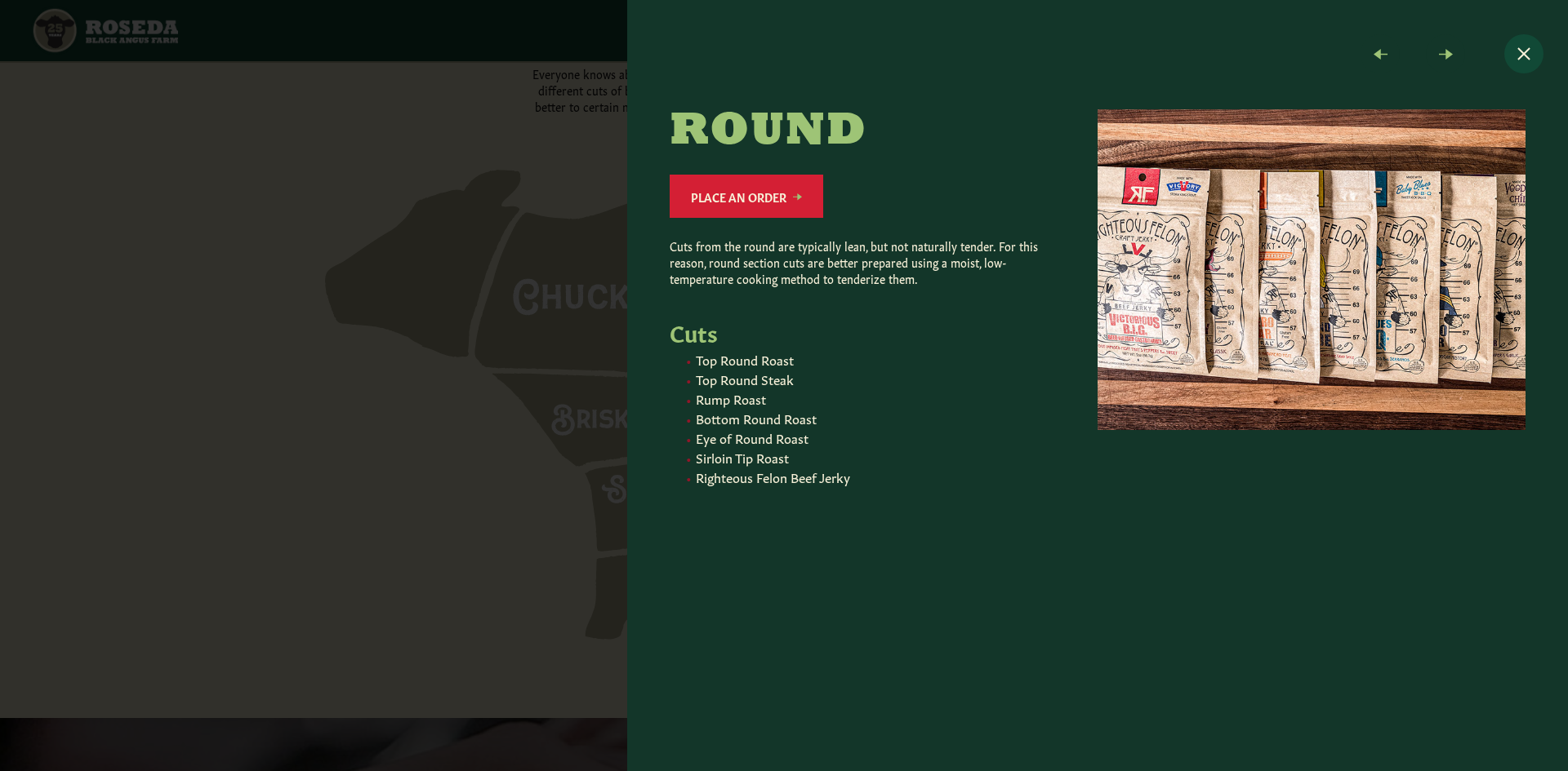
click at [1520, 50] on button "Close modal" at bounding box center [1524, 54] width 39 height 39
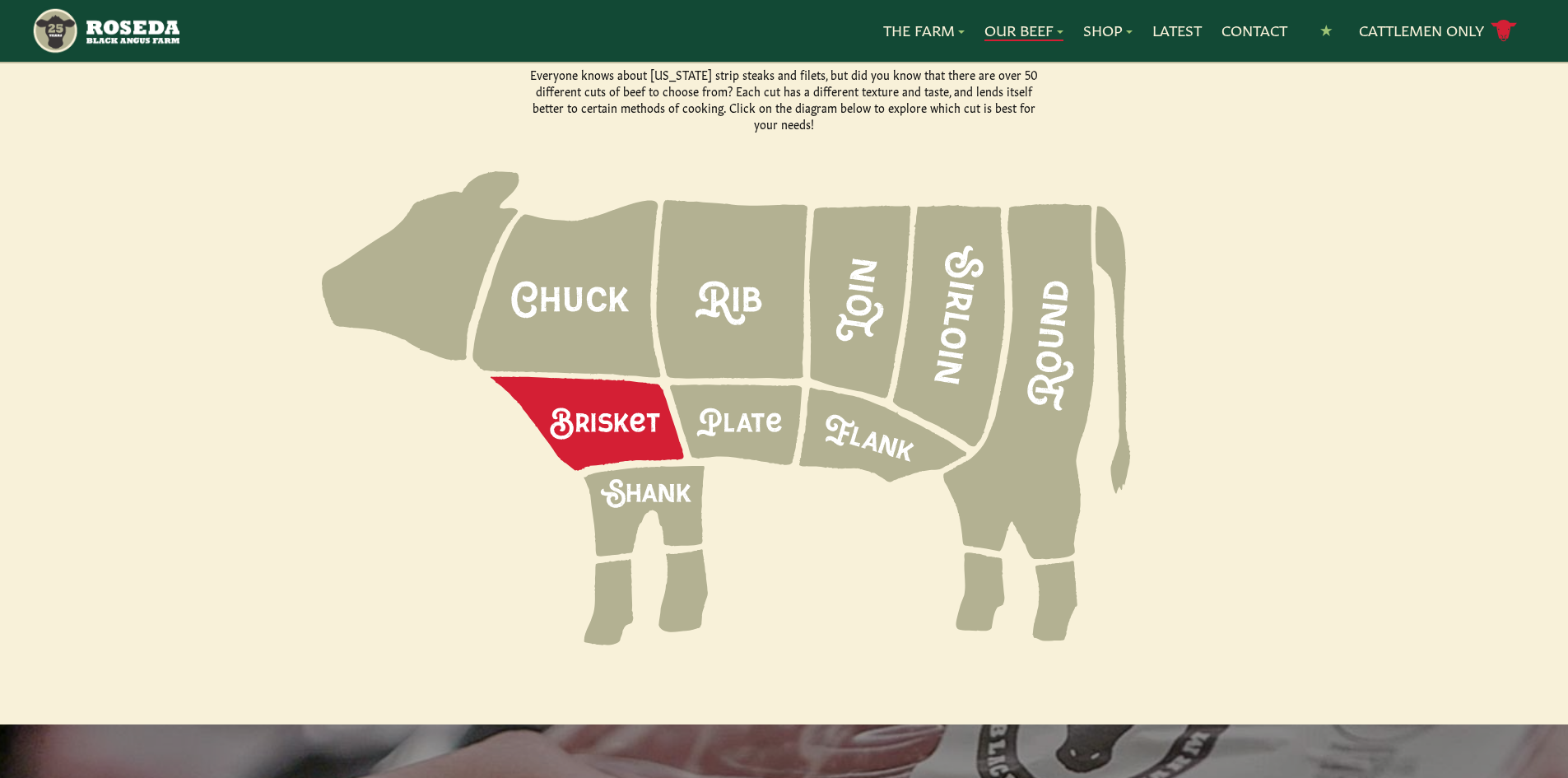
click at [646, 413] on icon at bounding box center [587, 424] width 194 height 94
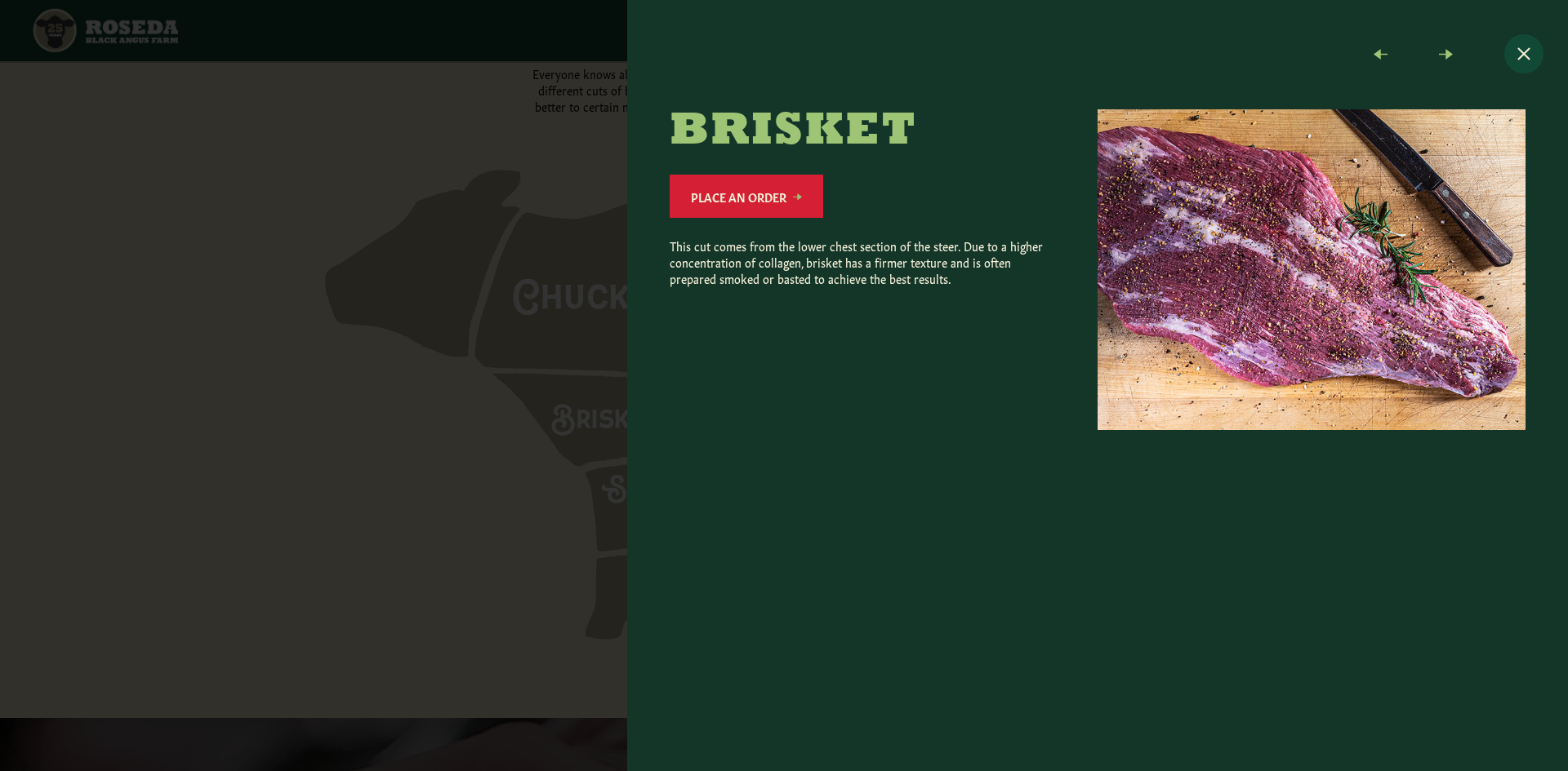
click at [1523, 53] on button "Close modal" at bounding box center [1524, 54] width 39 height 39
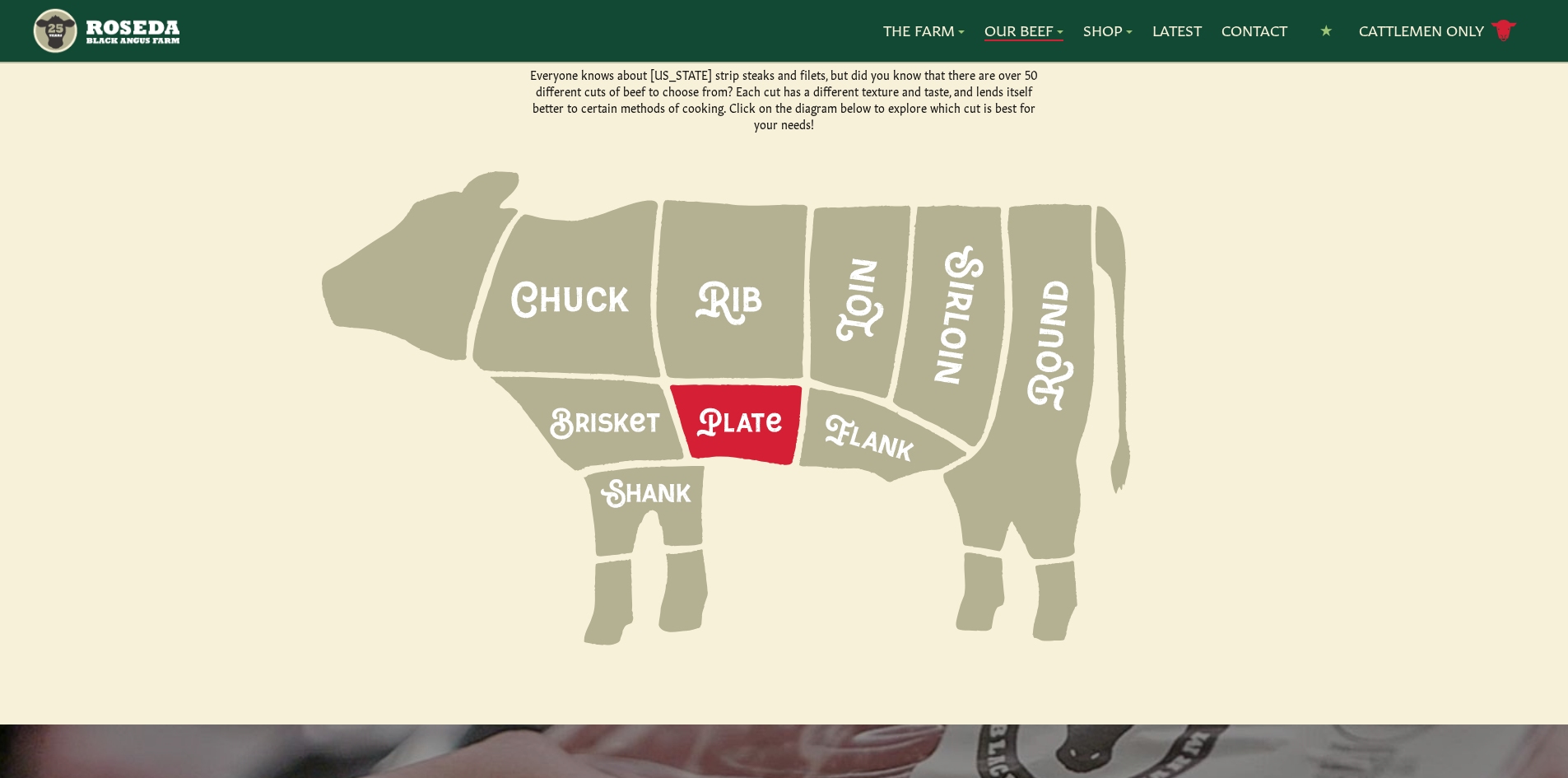
click at [735, 385] on icon at bounding box center [736, 425] width 132 height 80
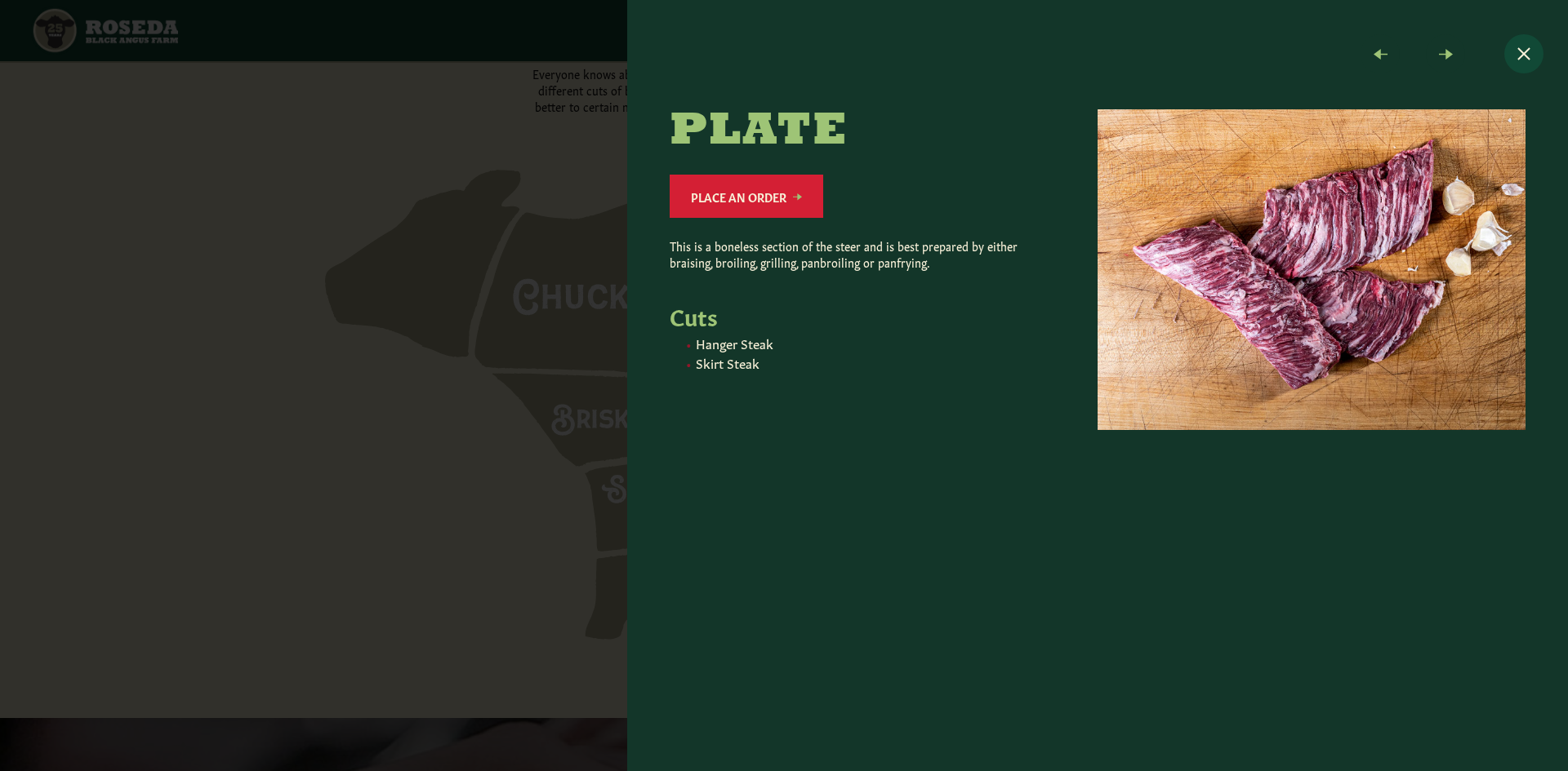
click at [1513, 48] on button "Close modal" at bounding box center [1524, 54] width 39 height 39
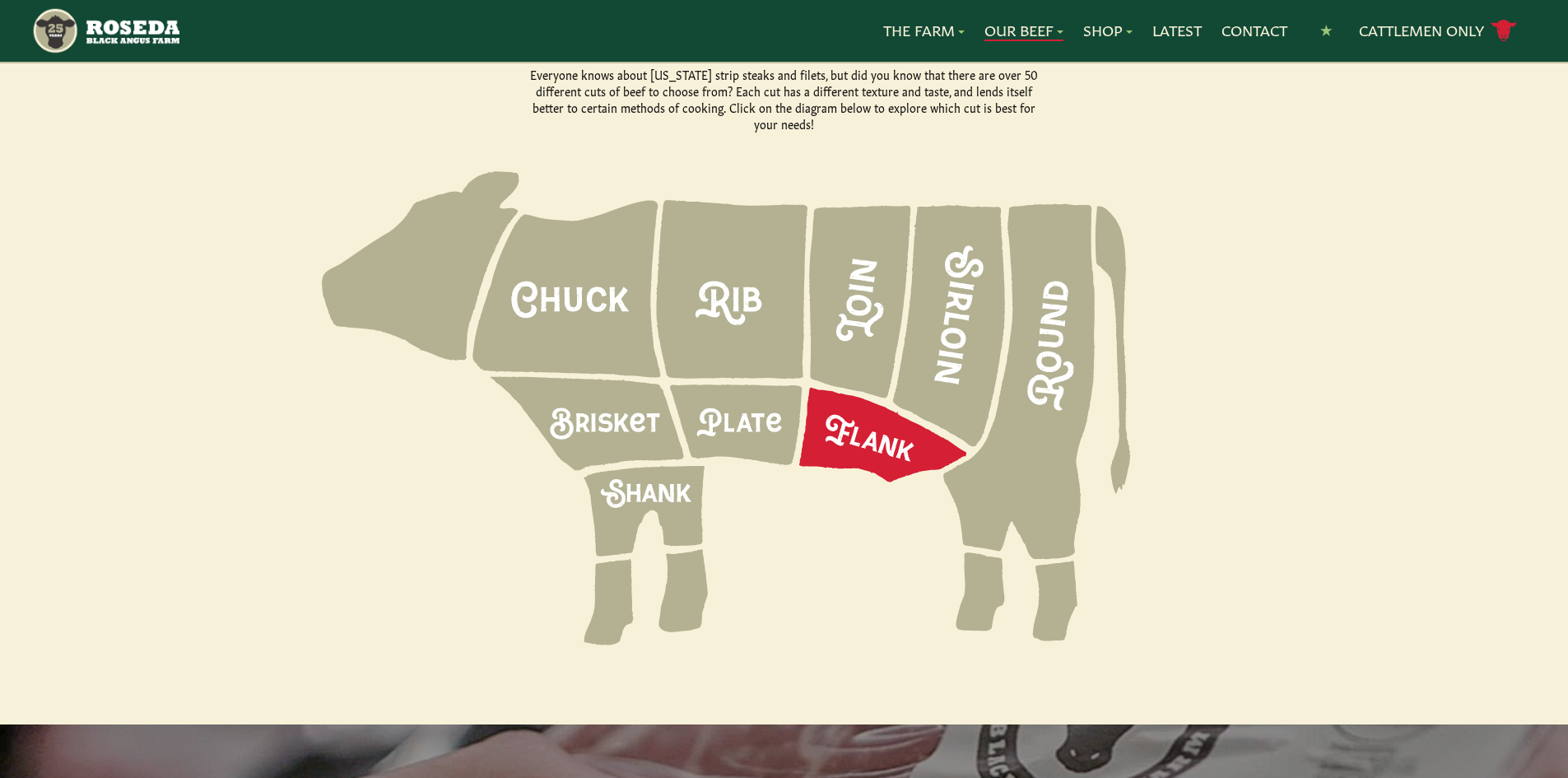
click at [866, 417] on icon at bounding box center [883, 436] width 167 height 95
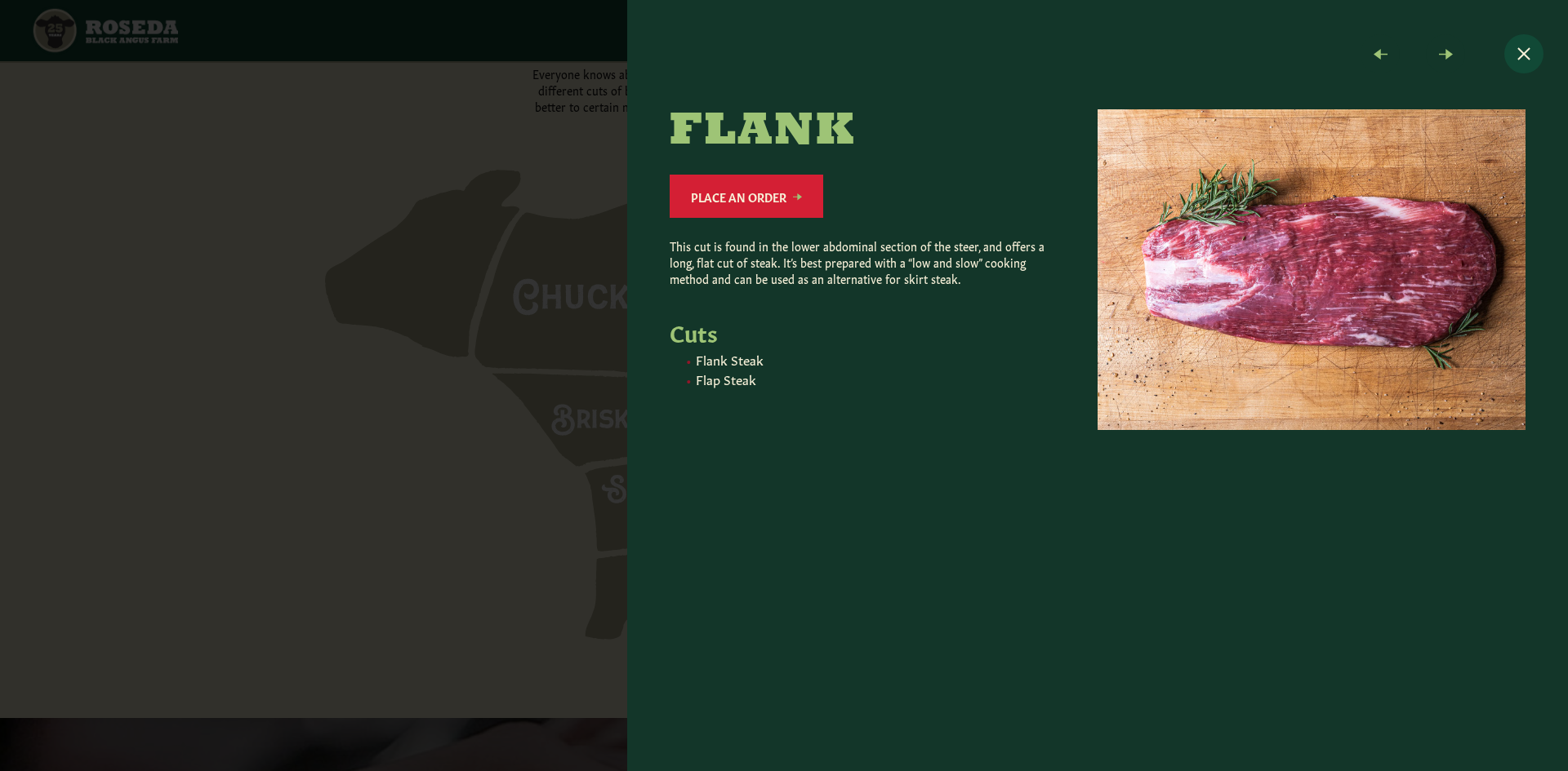
click at [1542, 49] on button "Close modal" at bounding box center [1524, 54] width 39 height 39
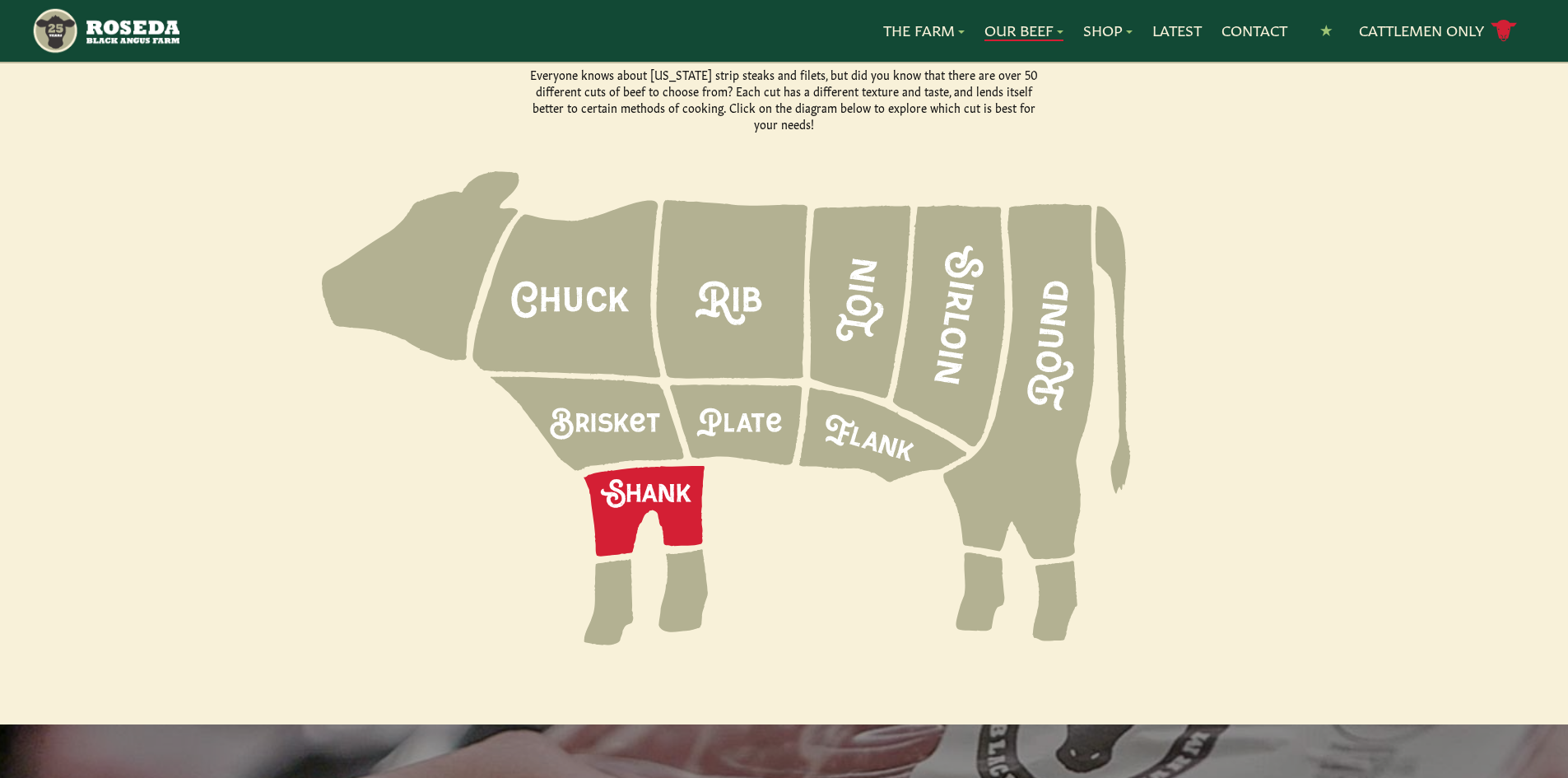
click at [663, 471] on icon at bounding box center [644, 511] width 121 height 90
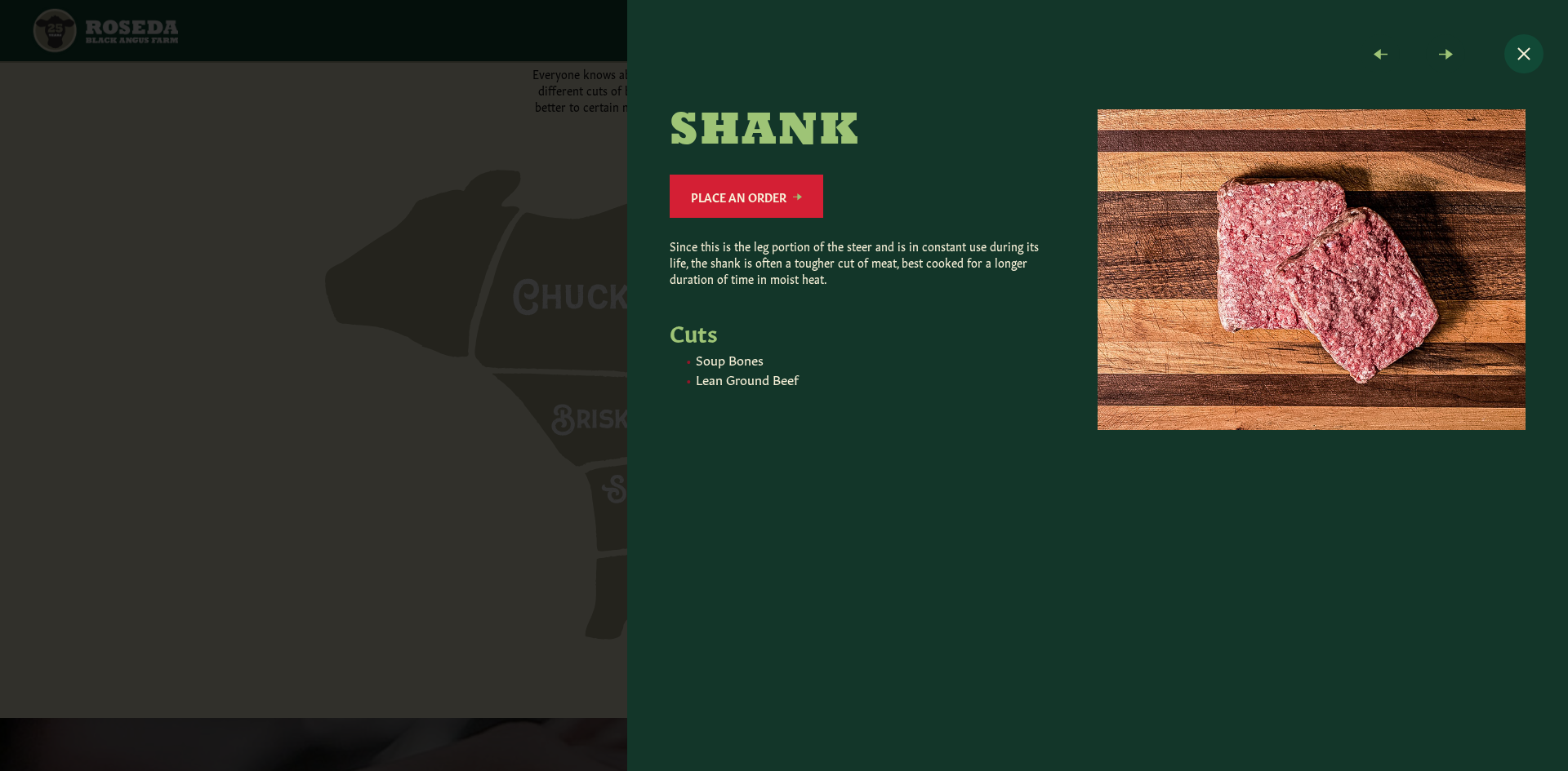
click at [1517, 60] on button "Close modal" at bounding box center [1524, 54] width 39 height 39
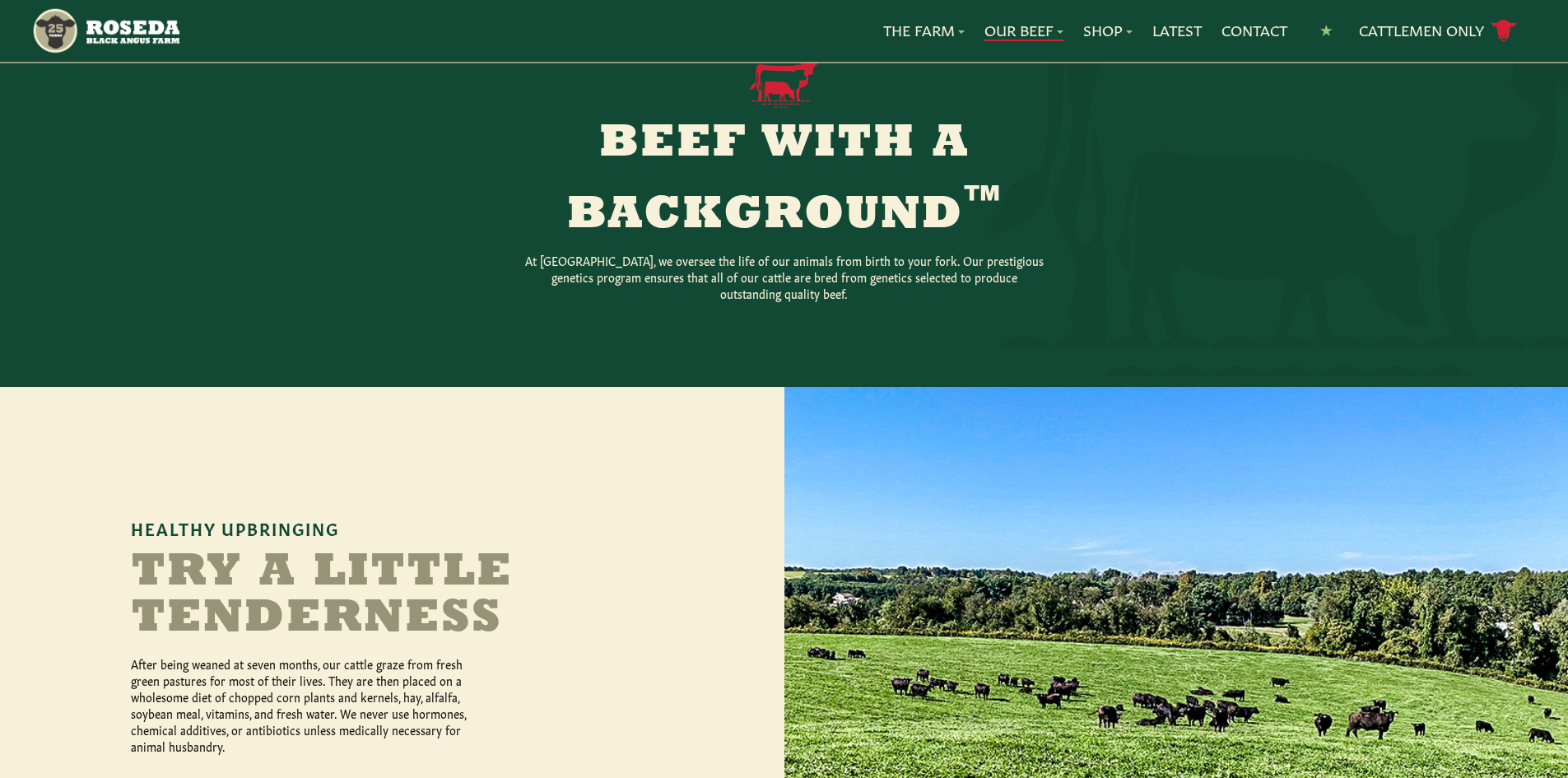
scroll to position [0, 0]
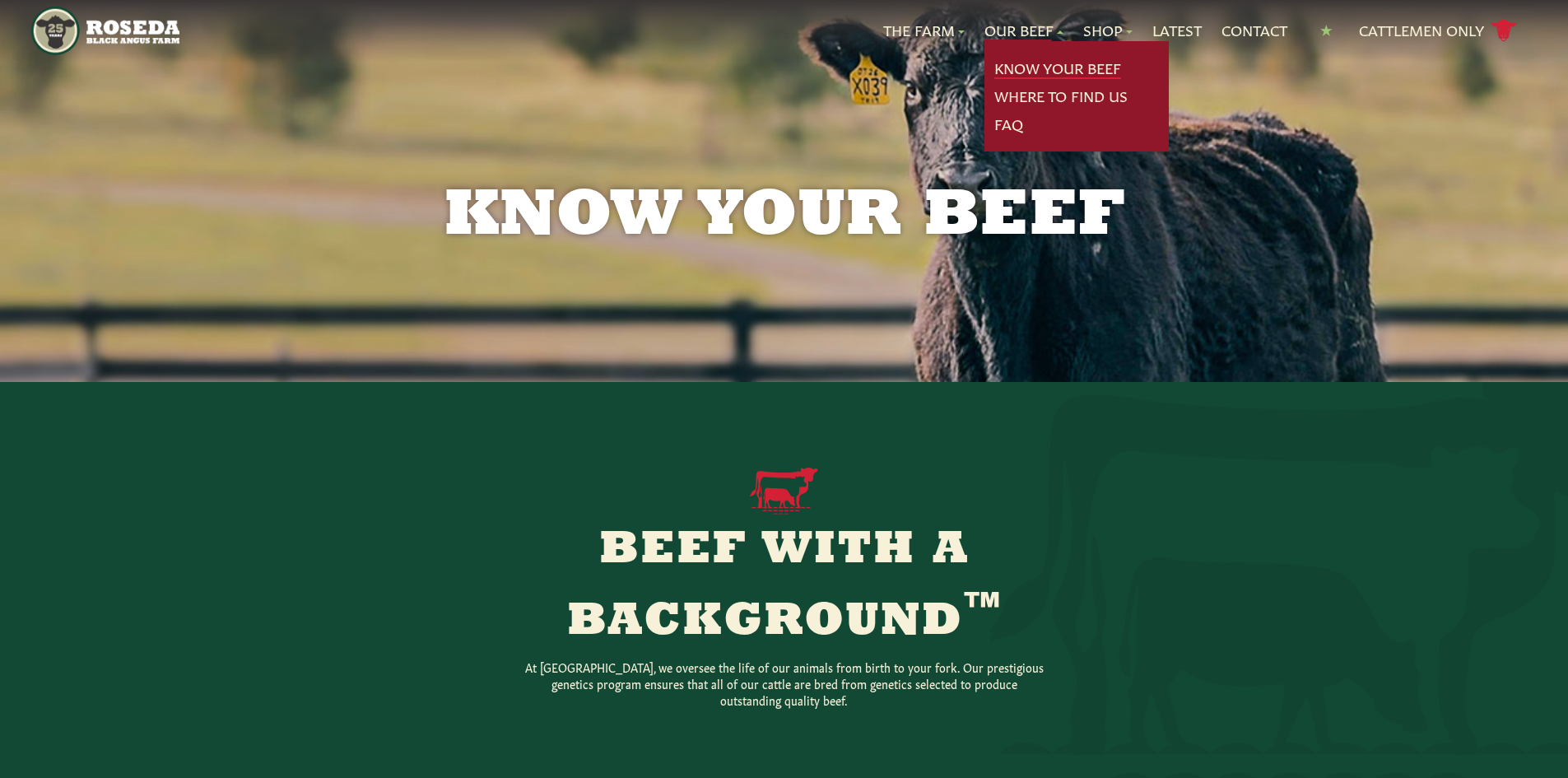
click at [1007, 68] on link "Know Your Beef" at bounding box center [1058, 68] width 127 height 21
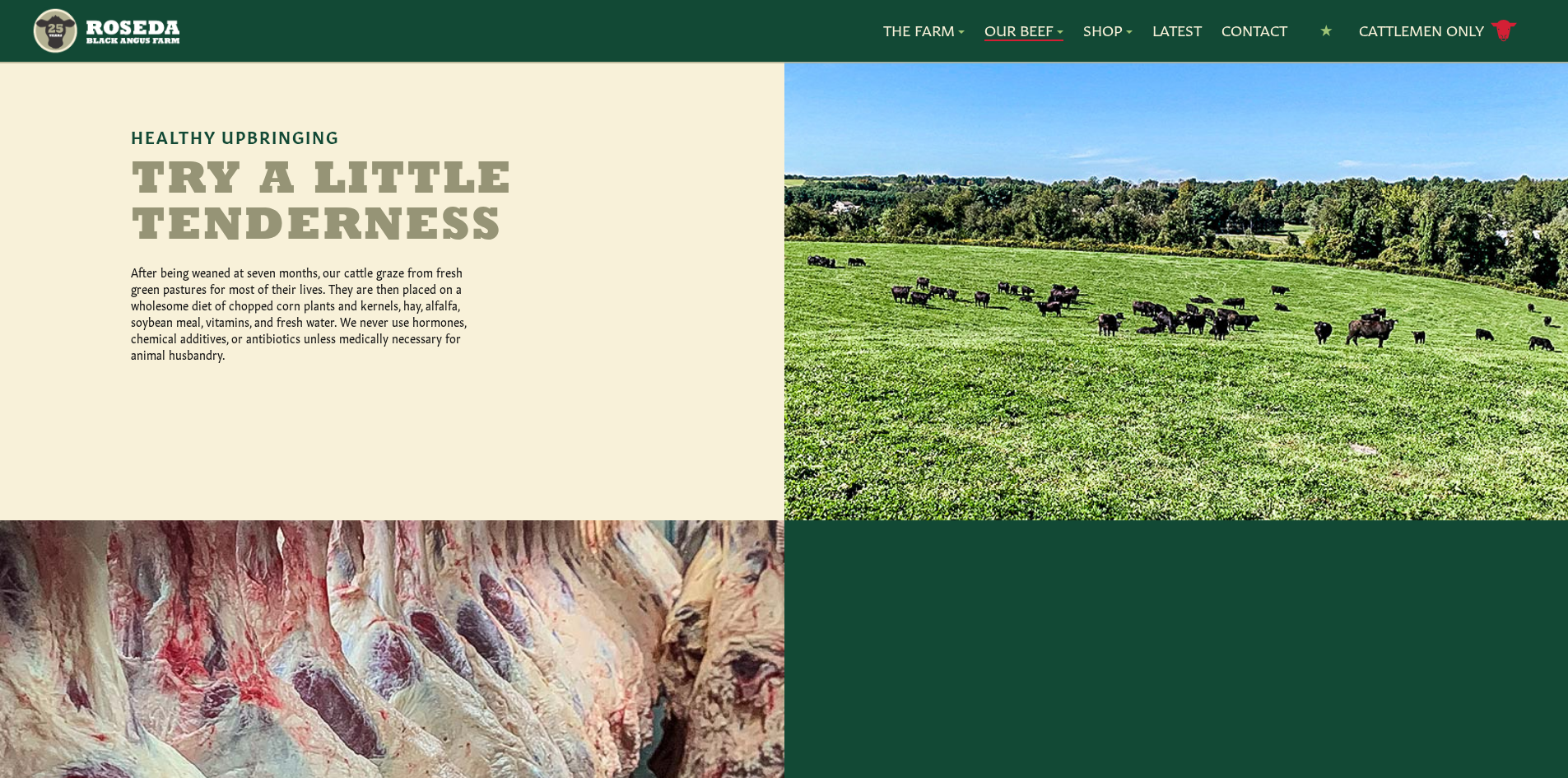
scroll to position [1071, 0]
